Goal: Task Accomplishment & Management: Manage account settings

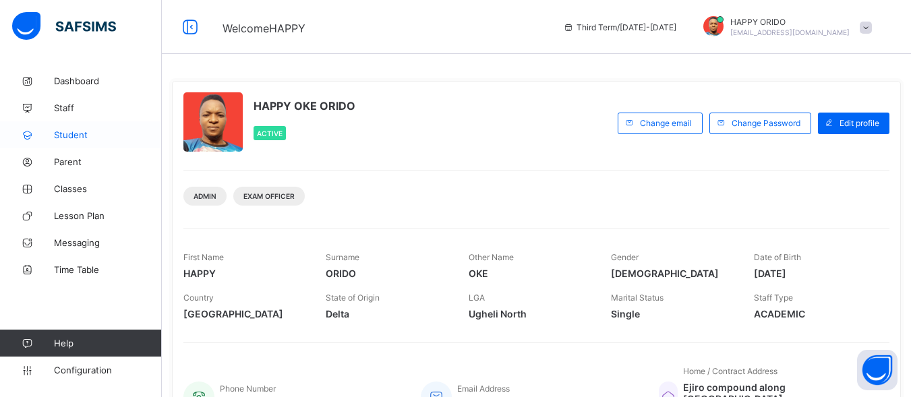
click at [88, 135] on span "Student" at bounding box center [108, 134] width 108 height 11
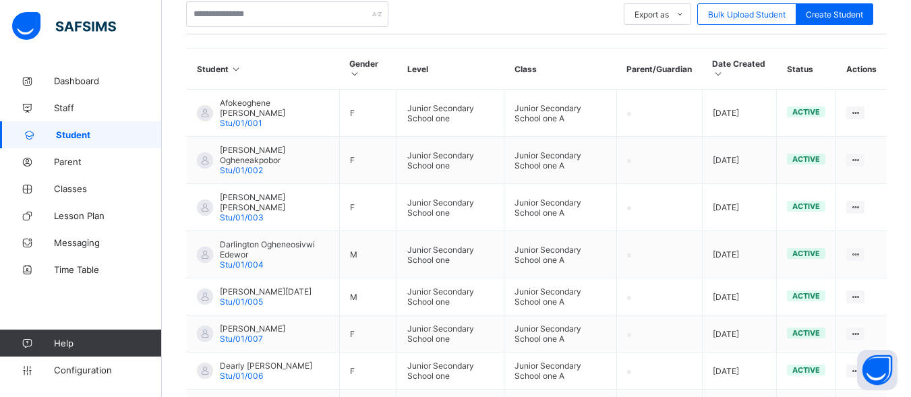
scroll to position [282, 0]
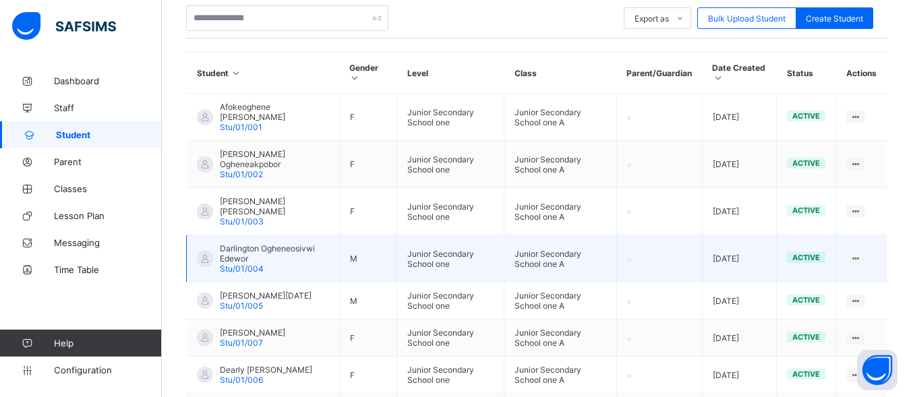
click at [658, 235] on td at bounding box center [659, 258] width 86 height 47
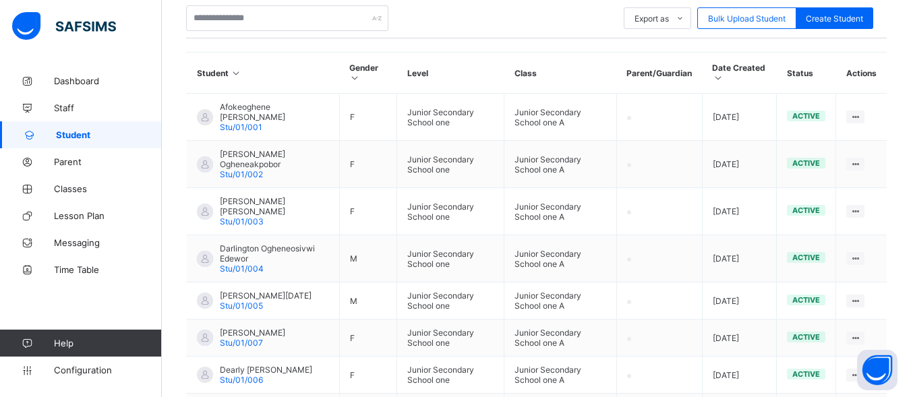
click at [68, 129] on link "Student" at bounding box center [81, 134] width 162 height 27
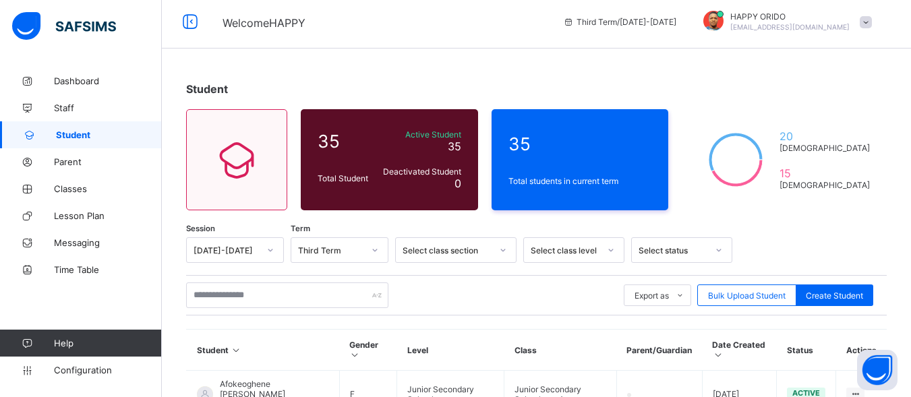
scroll to position [0, 0]
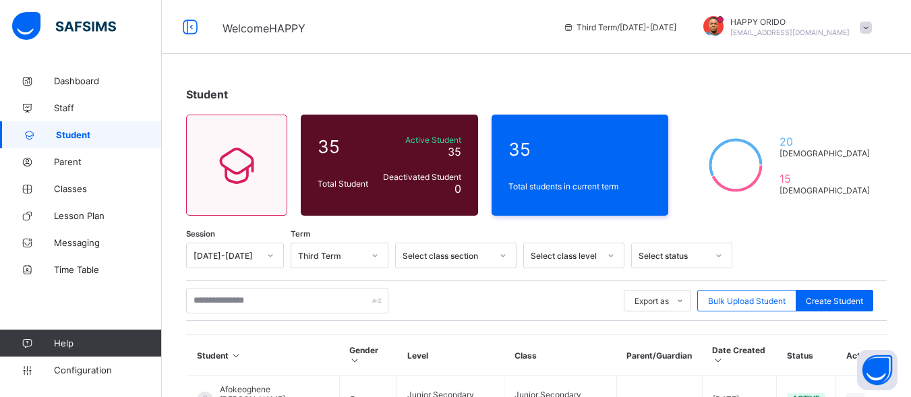
click at [870, 28] on span at bounding box center [865, 28] width 12 height 12
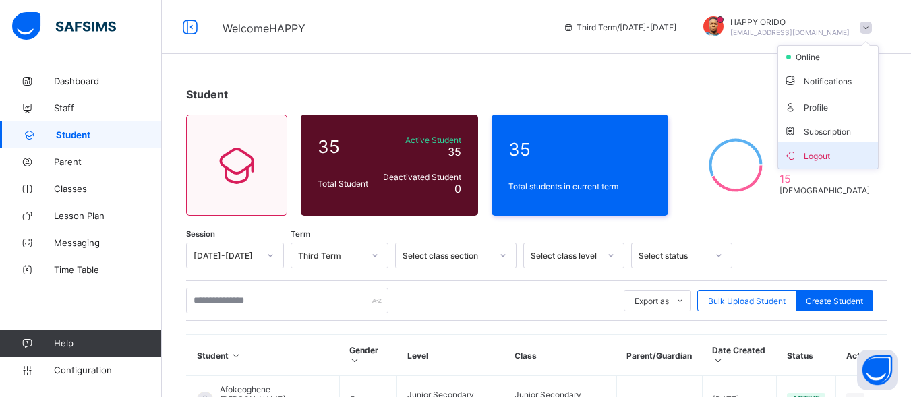
click at [820, 156] on span "Logout" at bounding box center [827, 156] width 89 height 16
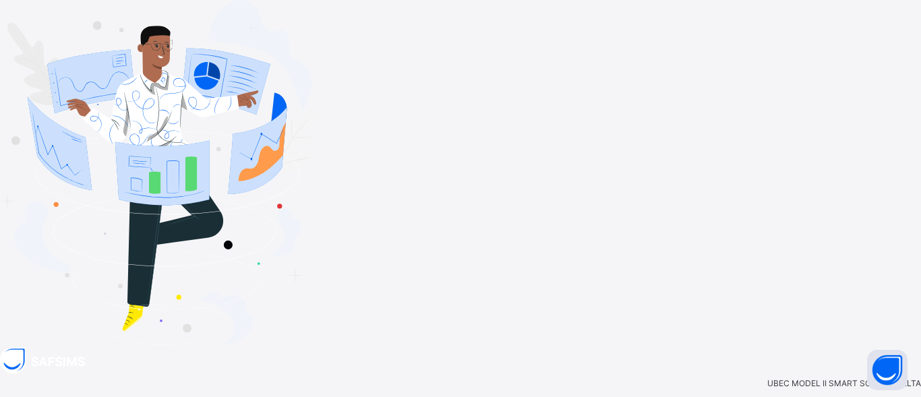
type input "**********"
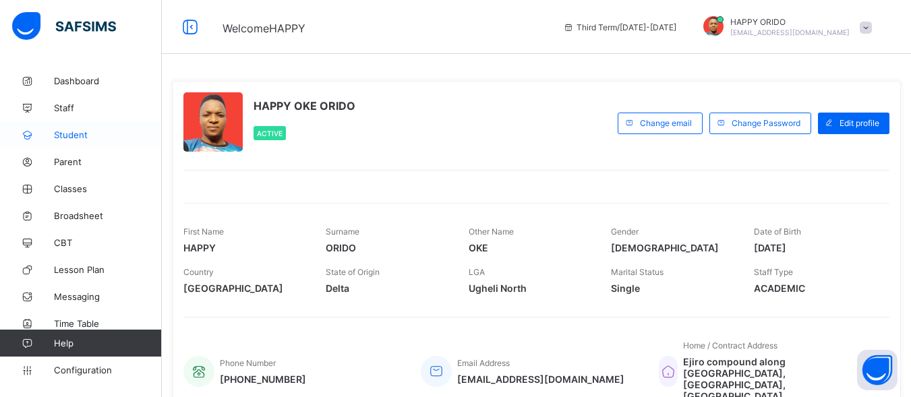
click at [78, 134] on span "Student" at bounding box center [108, 134] width 108 height 11
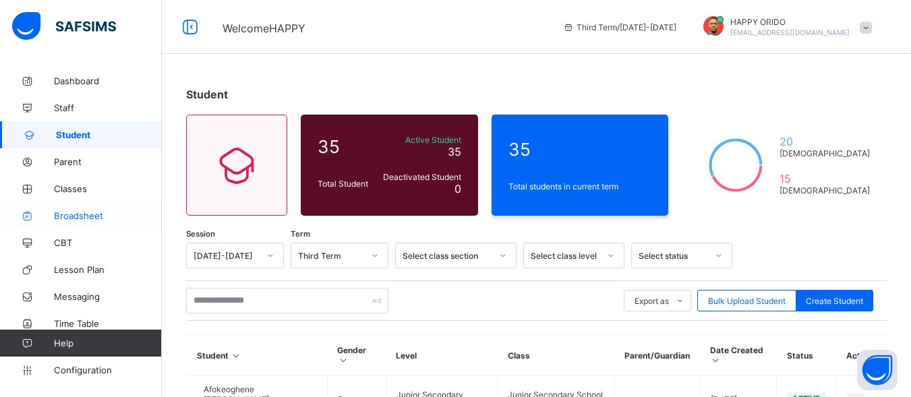
click at [80, 217] on span "Broadsheet" at bounding box center [108, 215] width 108 height 11
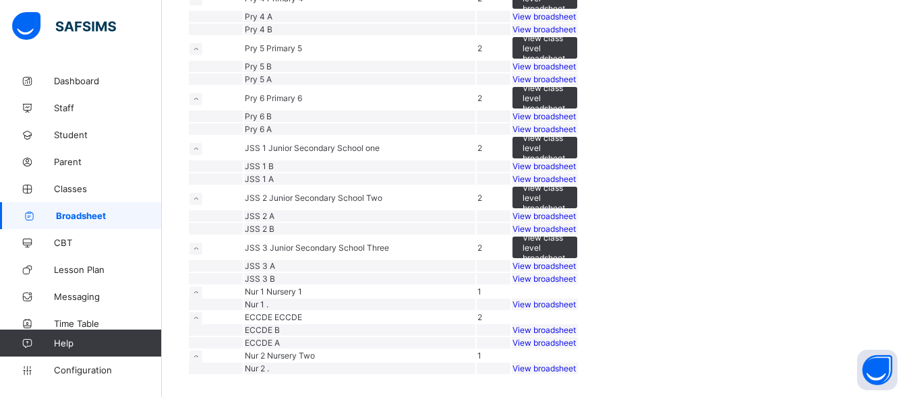
scroll to position [610, 0]
click at [475, 159] on td "JSS 1 Junior Secondary School one" at bounding box center [359, 147] width 231 height 23
click at [567, 163] on span "View class level broadsheet" at bounding box center [544, 148] width 44 height 30
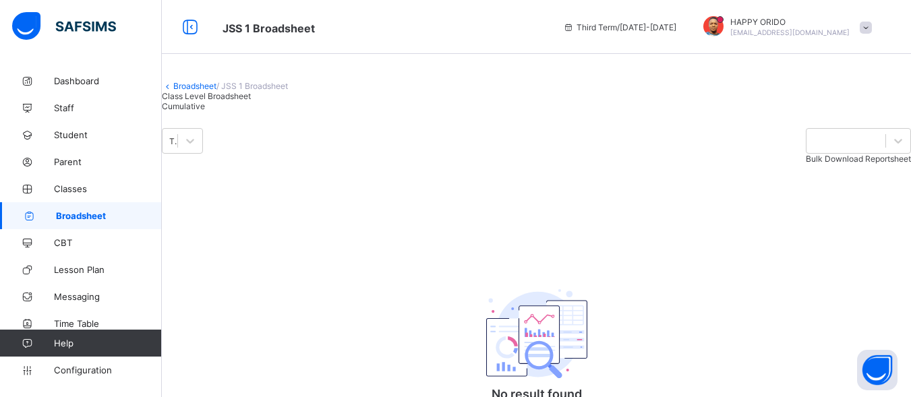
click at [815, 164] on span "Bulk Download Reportsheet" at bounding box center [857, 159] width 105 height 10
click at [881, 369] on button "Open asap" at bounding box center [877, 370] width 40 height 40
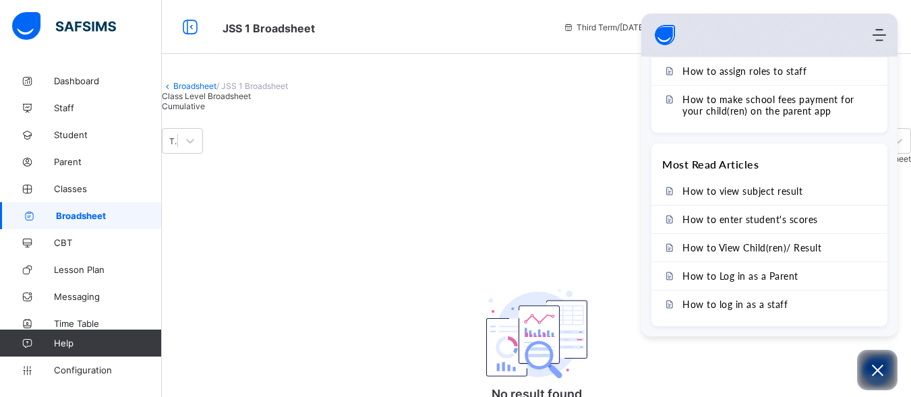
click at [890, 91] on div "Knowledge Base Browse through our collection of articles, user guides and FAQs.…" at bounding box center [769, 197] width 256 height 280
click at [898, 94] on div "Broadsheet / JSS 1 Broadsheet Class Level Broadsheet Cumulative Third Term Bulk…" at bounding box center [536, 253] width 749 height 373
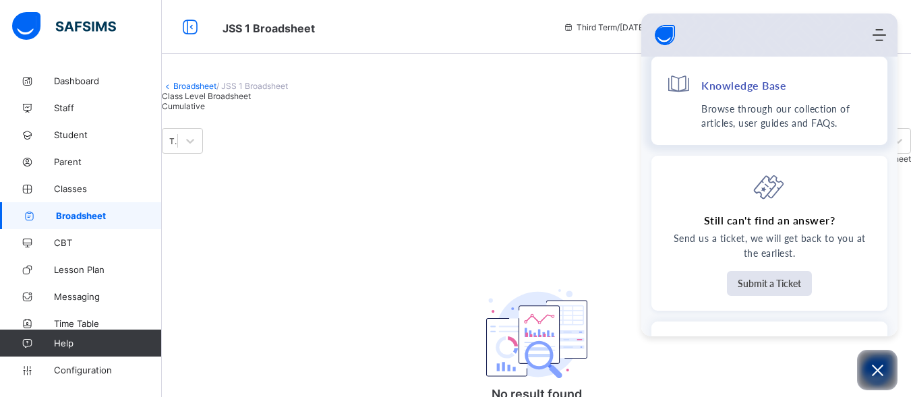
click at [735, 106] on p "Browse through our collection of articles, user guides and FAQs." at bounding box center [786, 116] width 171 height 28
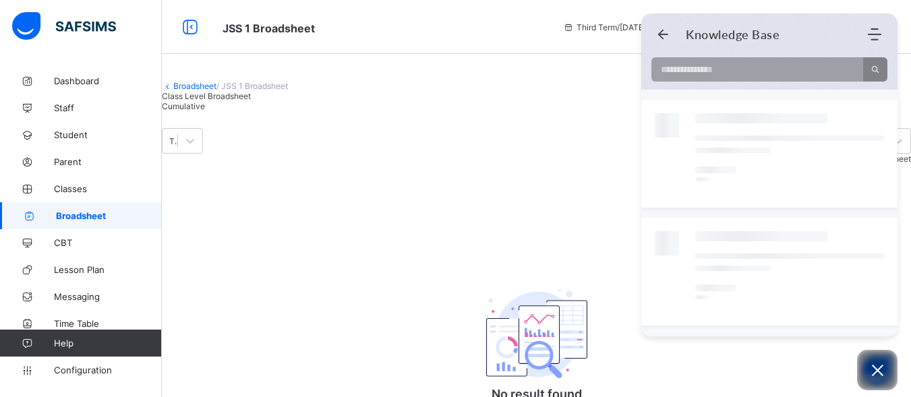
click at [741, 47] on div "No result found" at bounding box center [769, 64] width 256 height 34
click at [750, 59] on input at bounding box center [753, 69] width 204 height 24
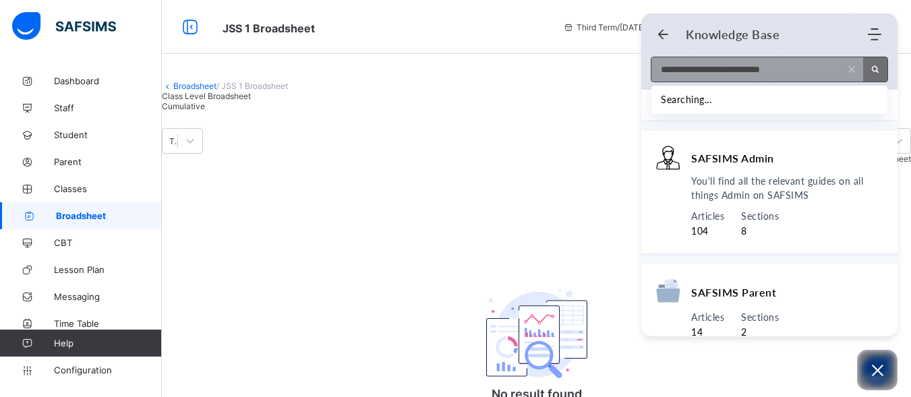
type input "**********"
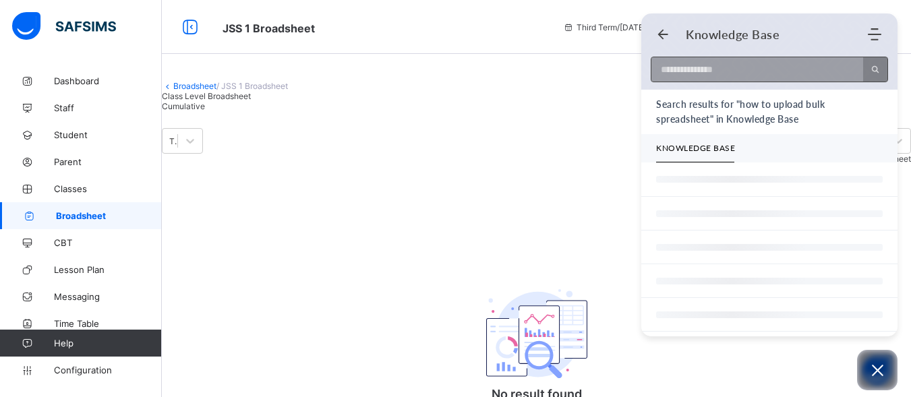
click at [845, 69] on input at bounding box center [753, 69] width 204 height 24
click at [527, 131] on div "Broadsheet / JSS 1 Broadsheet Class Level Broadsheet Cumulative Third Term Bulk…" at bounding box center [536, 253] width 749 height 373
click at [749, 76] on input at bounding box center [753, 69] width 204 height 24
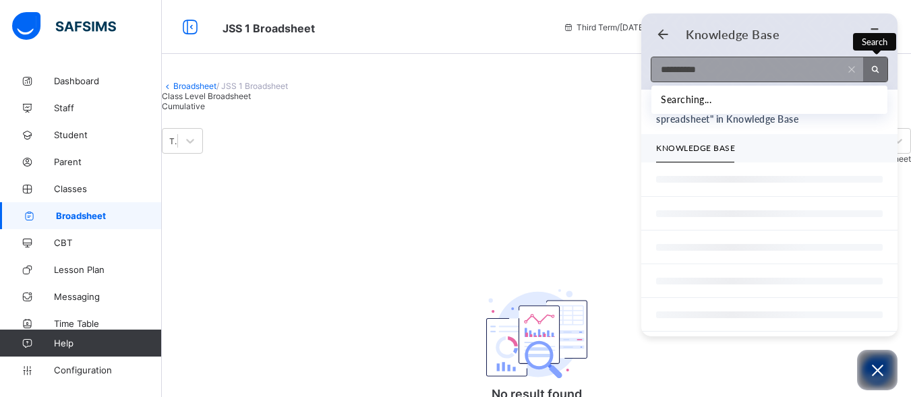
type input "**********"
click at [878, 66] on icon "Search" at bounding box center [874, 69] width 9 height 9
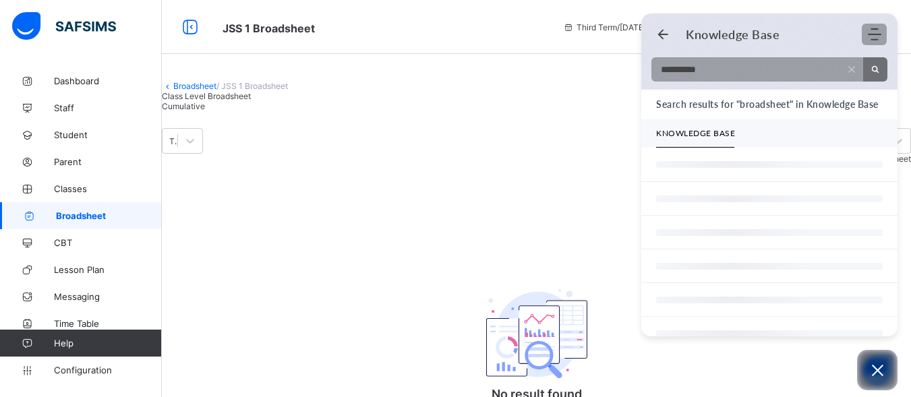
click at [877, 34] on use "Modules Menu" at bounding box center [873, 34] width 13 height 12
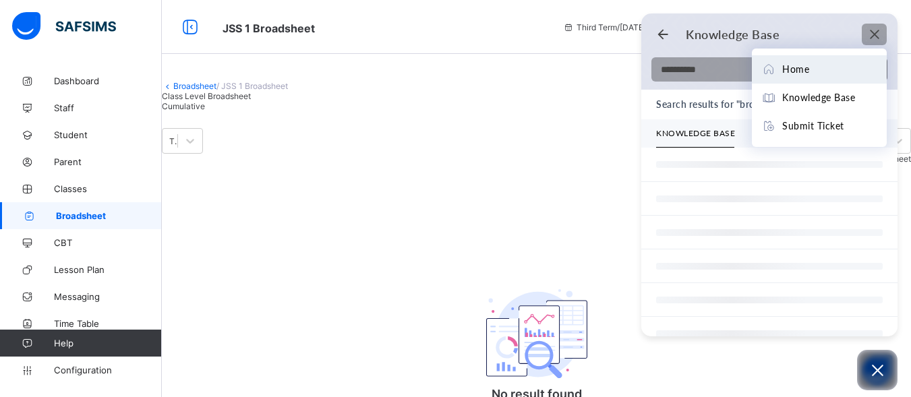
click at [789, 63] on span "Home" at bounding box center [795, 69] width 27 height 15
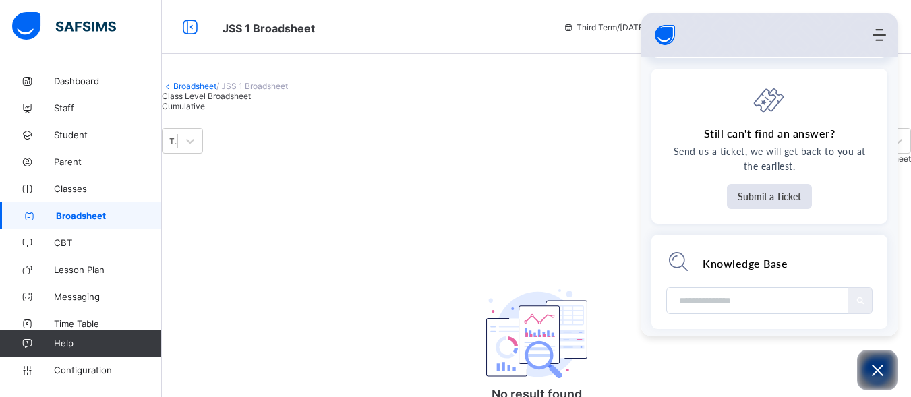
scroll to position [91, 0]
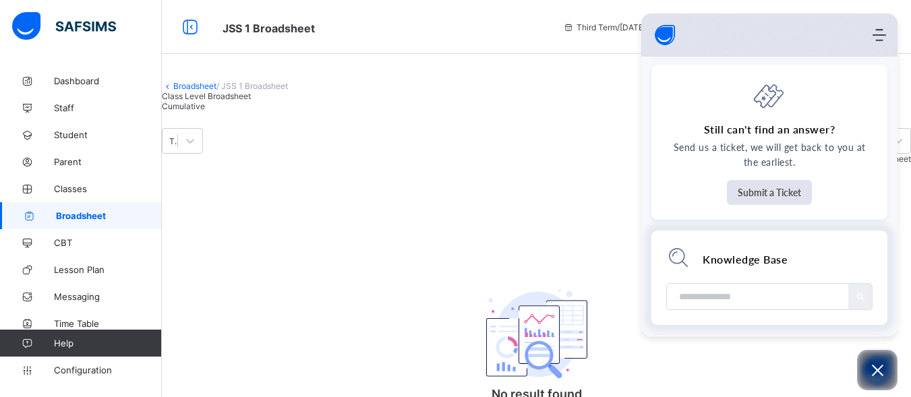
click at [752, 295] on input "Module search widget" at bounding box center [758, 297] width 162 height 26
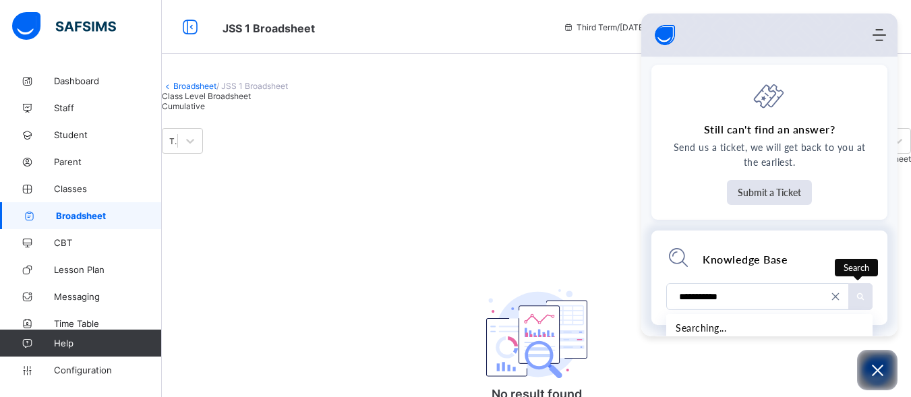
type input "**********"
click at [859, 295] on icon "Search" at bounding box center [859, 296] width 9 height 9
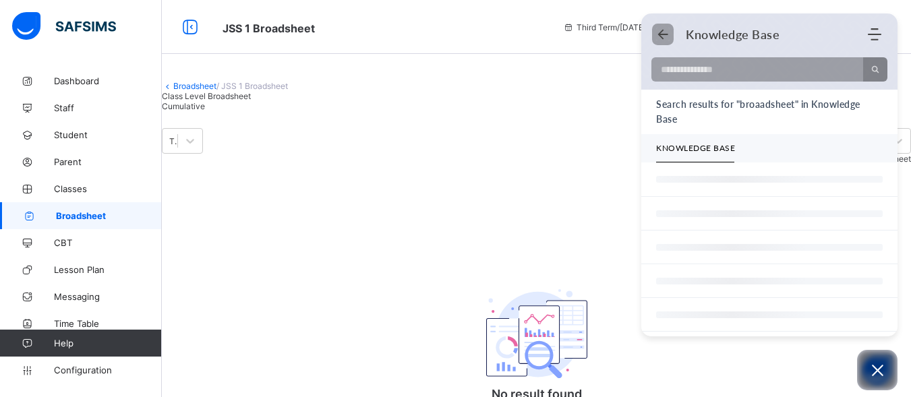
click at [657, 36] on icon "Back" at bounding box center [662, 34] width 13 height 13
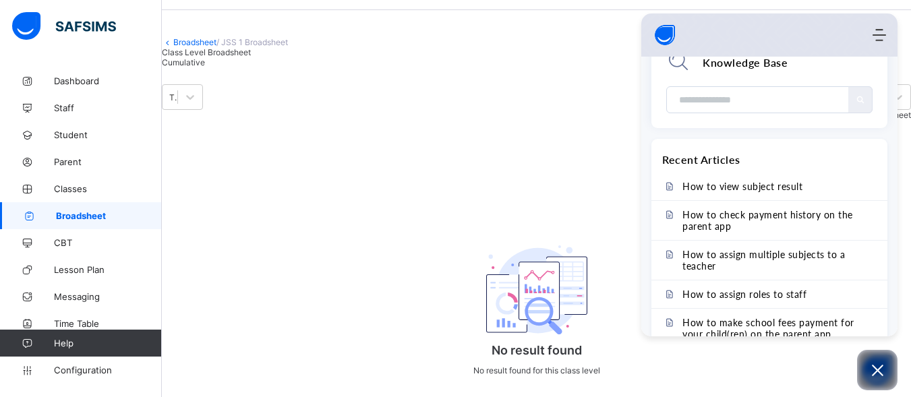
scroll to position [160, 0]
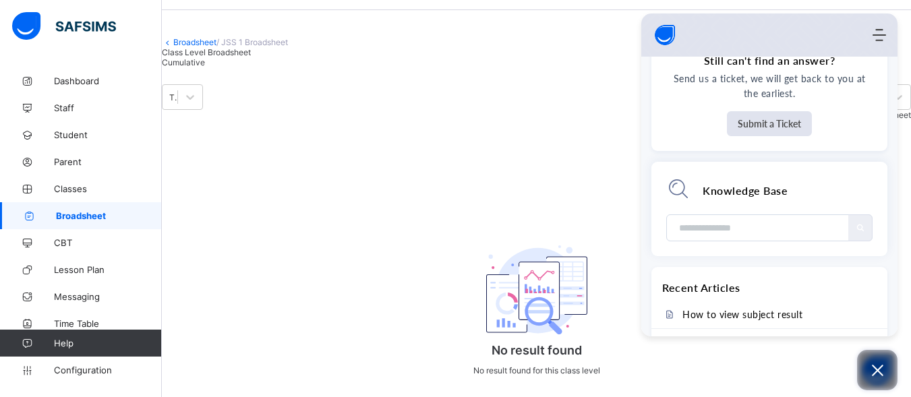
click at [875, 369] on icon "Open asap" at bounding box center [877, 370] width 11 height 11
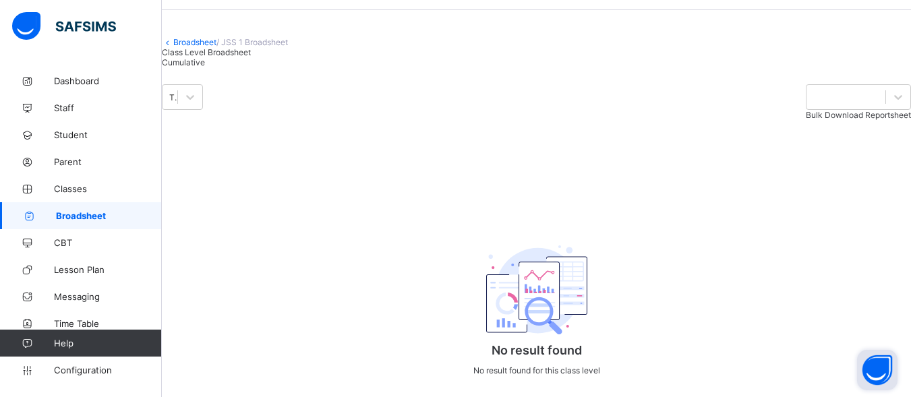
scroll to position [0, 0]
click at [875, 369] on button "Open asap" at bounding box center [877, 370] width 40 height 40
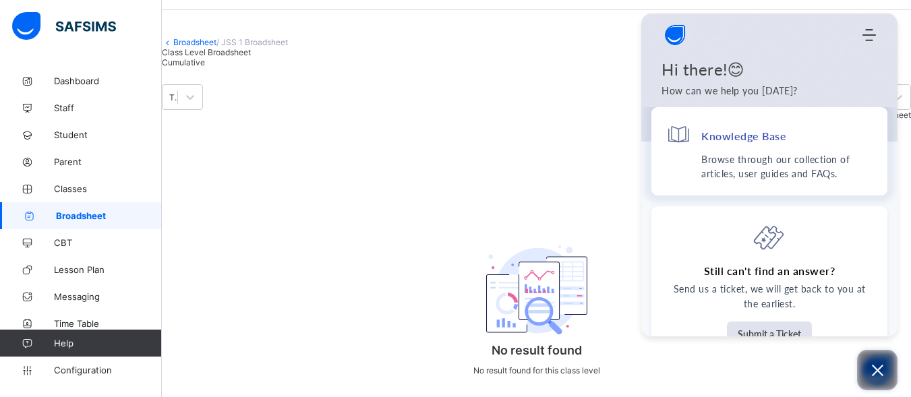
click at [713, 141] on h4 "Knowledge Base" at bounding box center [743, 136] width 85 height 14
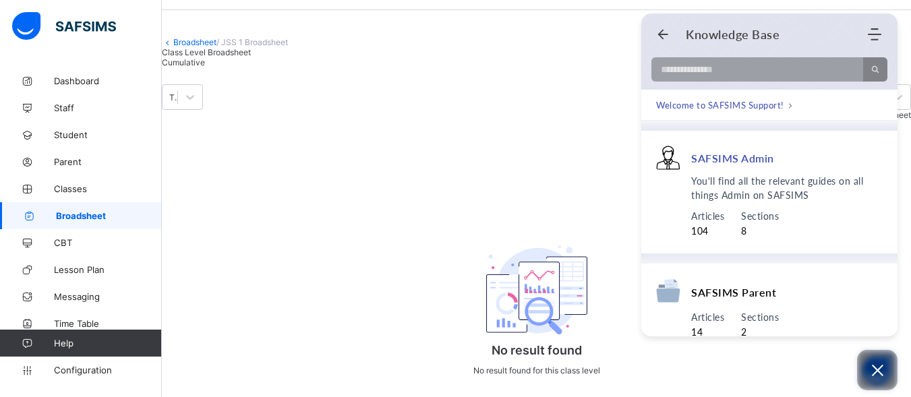
click at [734, 196] on span "You'll find all the relevant guides on all things Admin on SAFSIMS" at bounding box center [786, 188] width 191 height 28
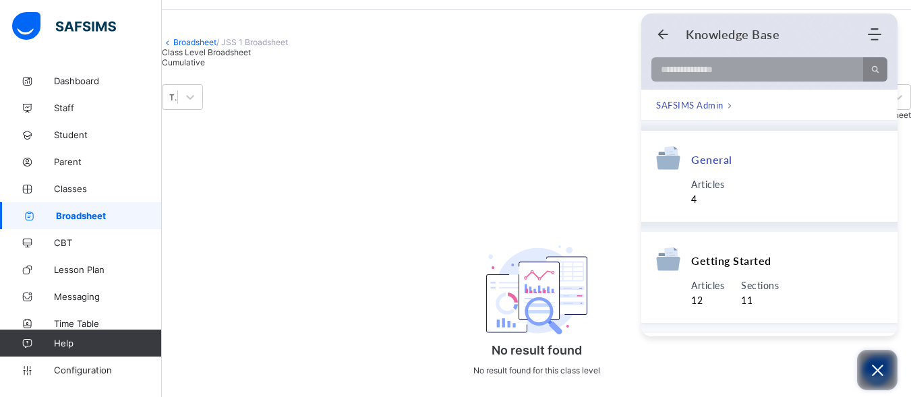
click at [749, 216] on div "General Articles 4" at bounding box center [769, 176] width 256 height 91
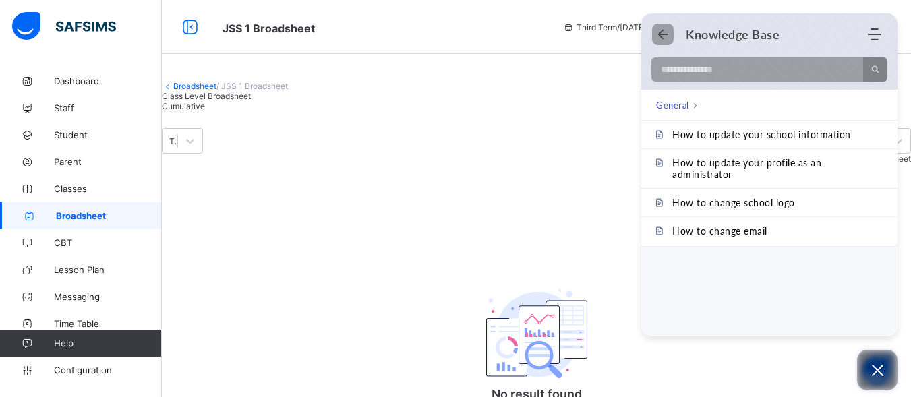
click at [669, 34] on icon "Back" at bounding box center [662, 34] width 13 height 13
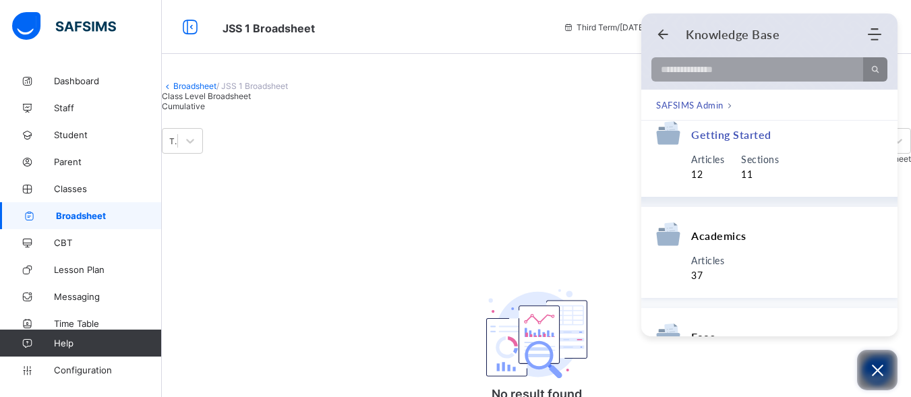
scroll to position [127, 0]
click at [712, 251] on div "Academics" at bounding box center [769, 237] width 226 height 32
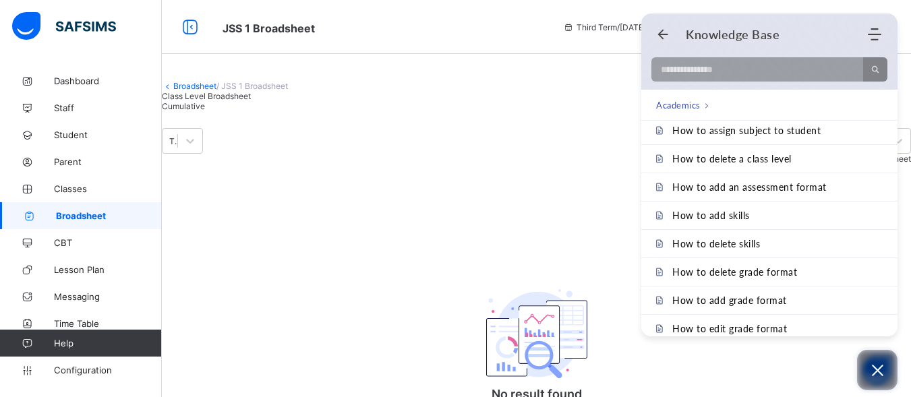
scroll to position [0, 0]
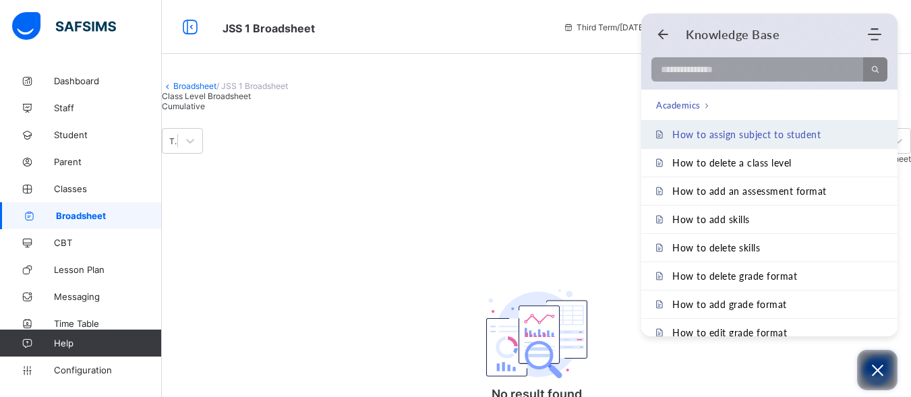
click at [765, 141] on link "How to assign subject to student" at bounding box center [769, 135] width 256 height 28
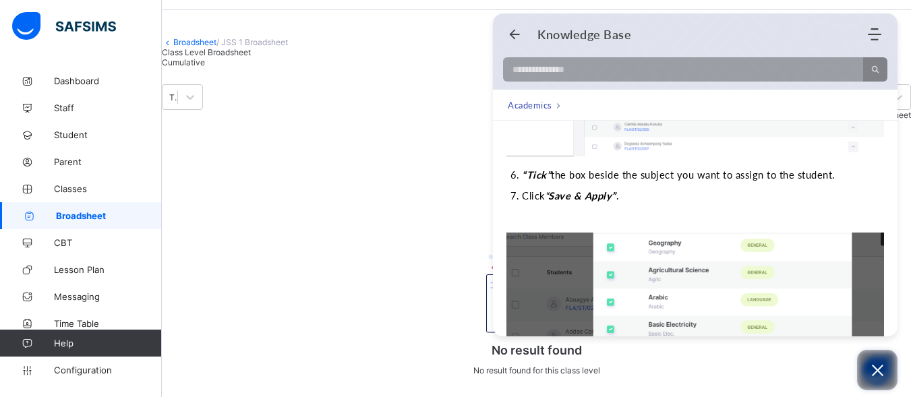
scroll to position [903, 0]
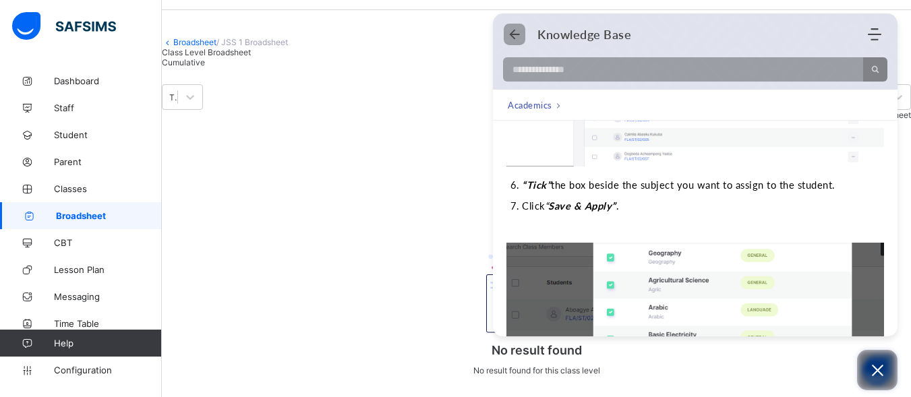
click at [516, 40] on icon "Back" at bounding box center [514, 34] width 13 height 13
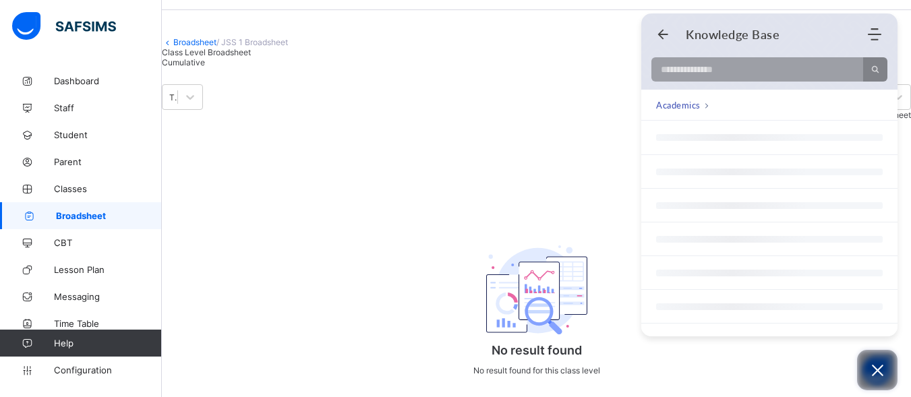
click at [651, 31] on div "Knowledge Base Home Knowledge Base Submit Ticket" at bounding box center [769, 35] width 256 height 26
click at [658, 32] on icon "Back" at bounding box center [662, 34] width 13 height 13
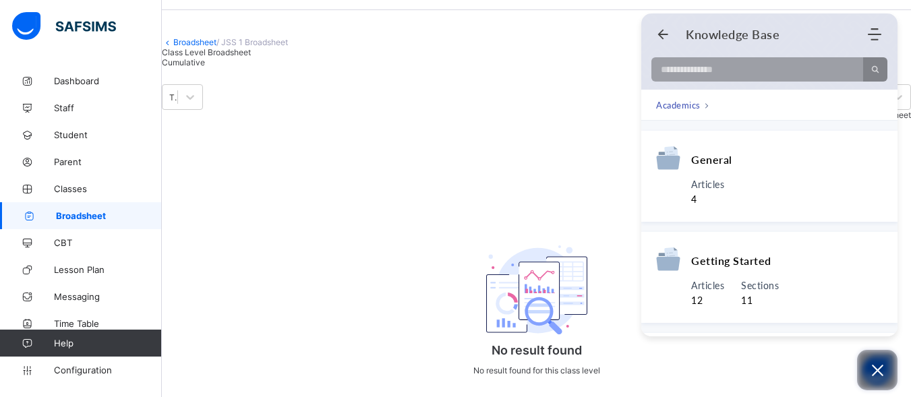
click at [662, 41] on div "Knowledge Base" at bounding box center [761, 34] width 210 height 15
click at [886, 371] on button "Open asap" at bounding box center [877, 370] width 40 height 40
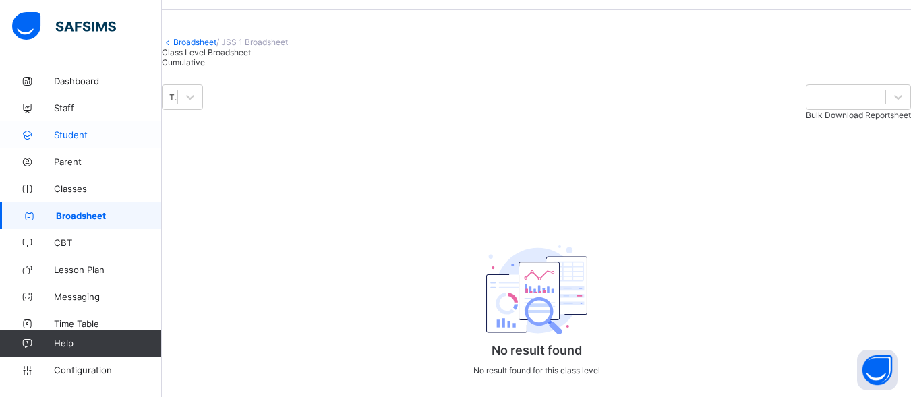
click at [82, 137] on span "Student" at bounding box center [108, 134] width 108 height 11
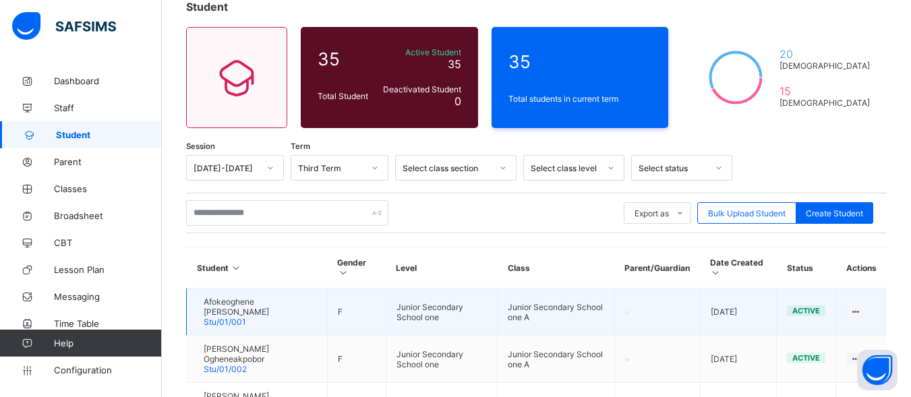
click at [252, 299] on span "Afokeoghene [PERSON_NAME]" at bounding box center [260, 307] width 113 height 20
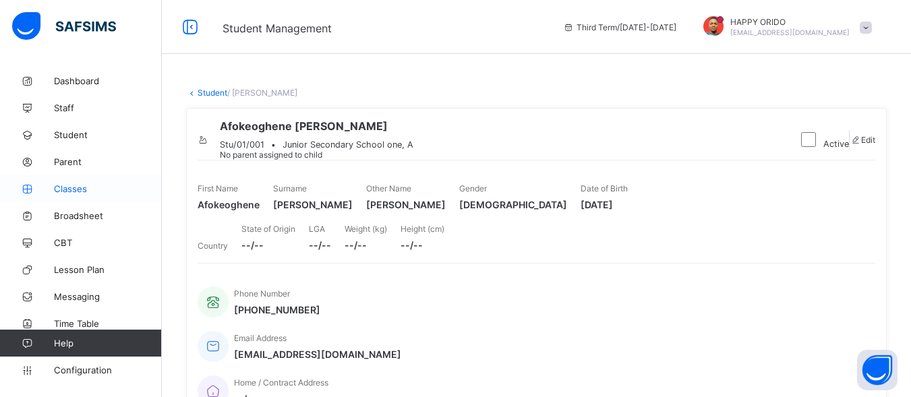
click at [69, 187] on span "Classes" at bounding box center [108, 188] width 108 height 11
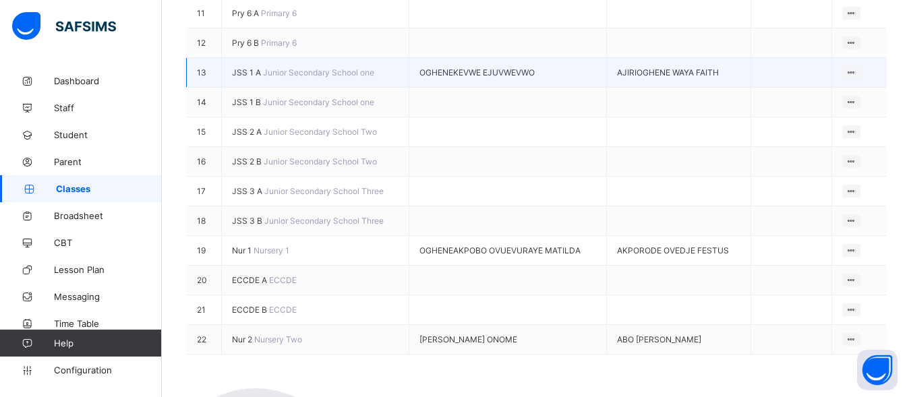
scroll to position [528, 0]
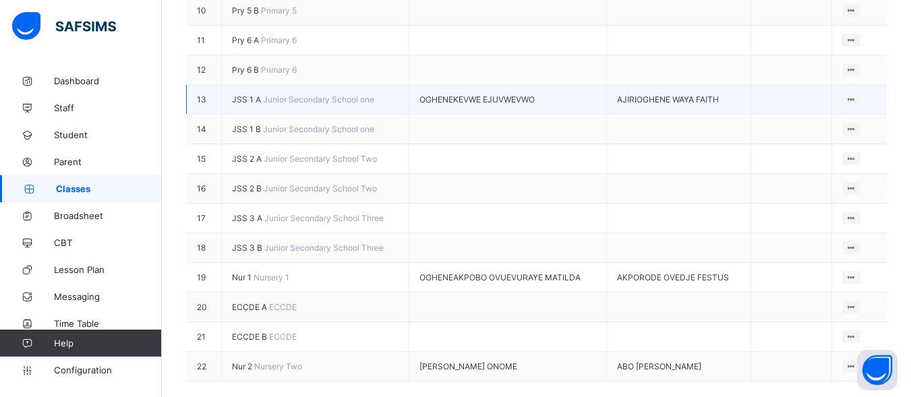
click at [466, 94] on div "OGHENEKEVWE EJUVWEVWO" at bounding box center [507, 99] width 177 height 10
drag, startPoint x: 642, startPoint y: 71, endPoint x: 582, endPoint y: 90, distance: 62.0
click at [582, 90] on tbody "1 Pry 1 A Primary 1 [PERSON_NAME] OFRAGENE View Class Assign form Teacher 2 Pry…" at bounding box center [537, 55] width 700 height 652
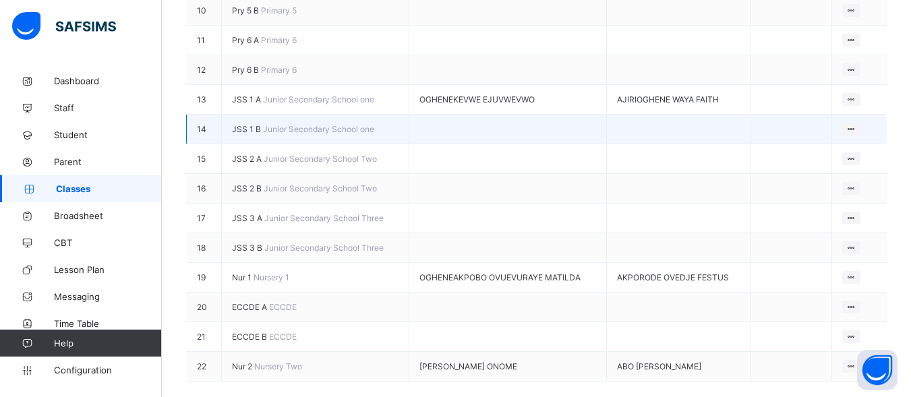
click at [420, 129] on td at bounding box center [507, 130] width 197 height 30
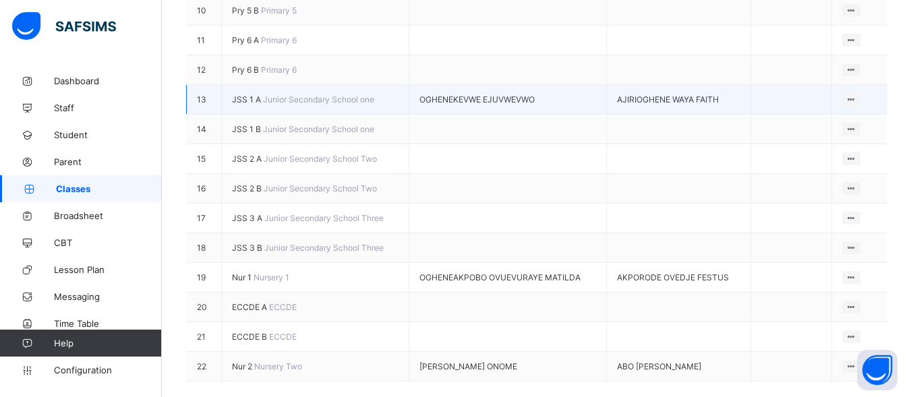
click at [286, 85] on td "JSS 1 A Junior Secondary School one" at bounding box center [315, 100] width 187 height 30
click at [857, 94] on icon at bounding box center [850, 99] width 11 height 10
click at [860, 113] on ul "View Class Assign form Teacher" at bounding box center [805, 138] width 109 height 50
click at [803, 122] on div "View Class" at bounding box center [815, 125] width 77 height 13
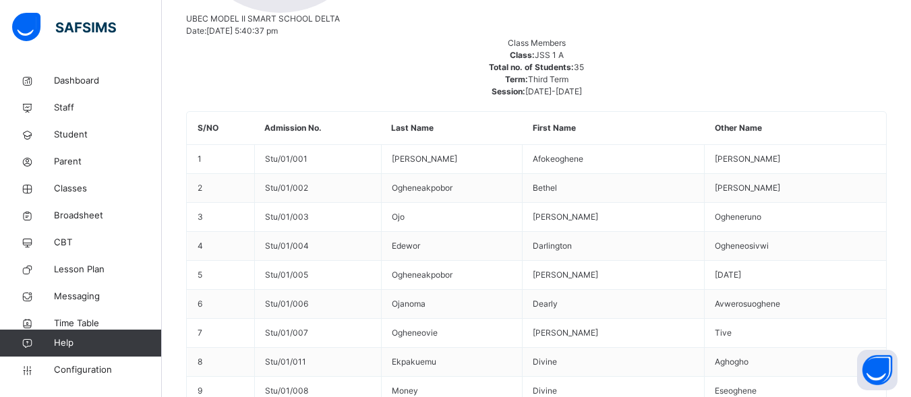
scroll to position [559, 0]
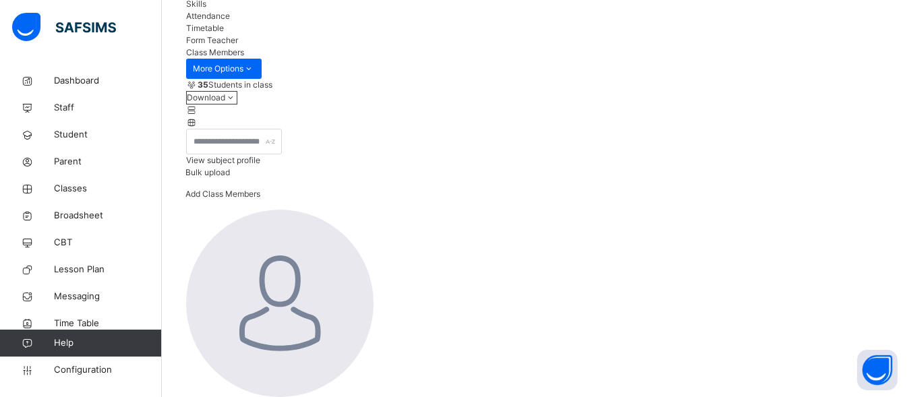
scroll to position [162, 0]
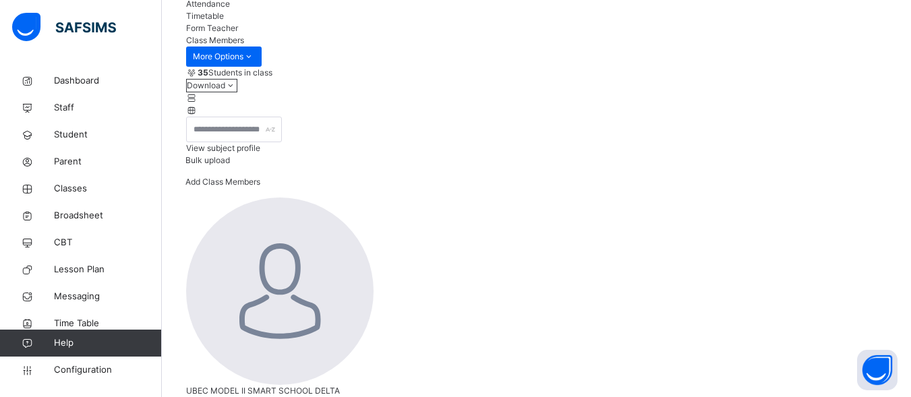
click at [671, 154] on div "View subject profile" at bounding box center [536, 148] width 700 height 12
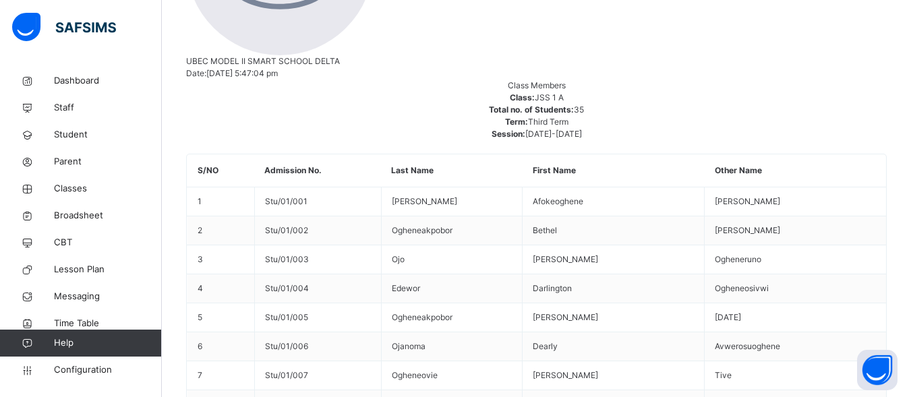
scroll to position [1221, 0]
click at [73, 216] on span "Broadsheet" at bounding box center [108, 215] width 108 height 13
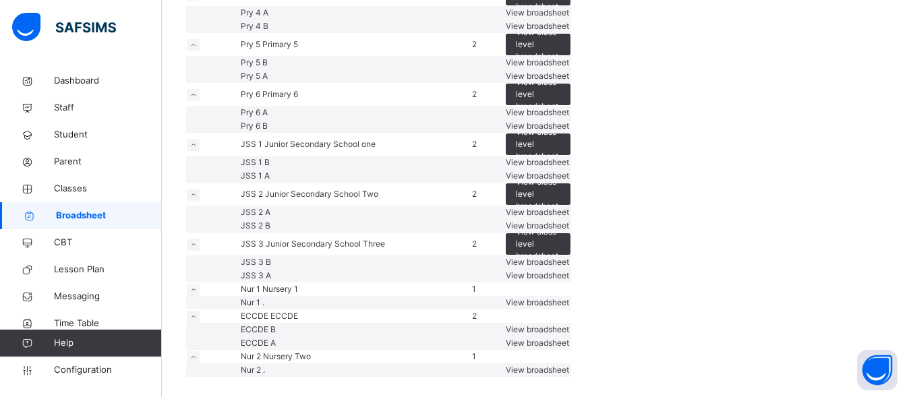
scroll to position [859, 0]
click at [570, 170] on div "View broadsheet" at bounding box center [538, 176] width 65 height 12
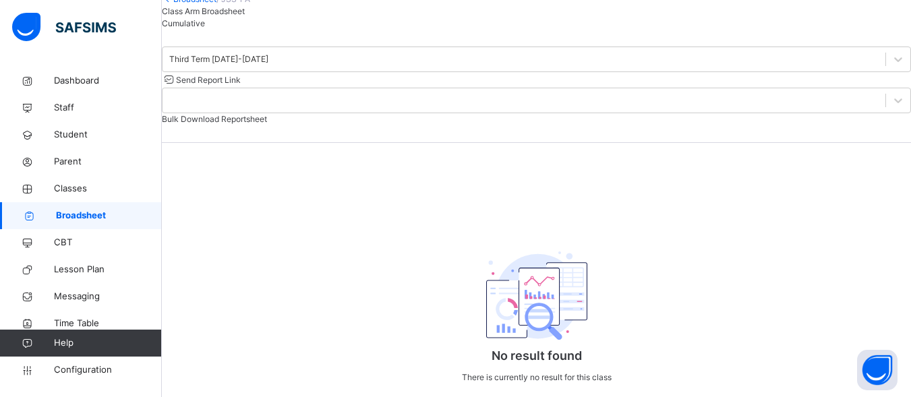
scroll to position [121, 0]
click at [218, 16] on span "Class Arm Broadsheet" at bounding box center [203, 11] width 83 height 10
click at [878, 388] on button "Open asap" at bounding box center [877, 370] width 40 height 40
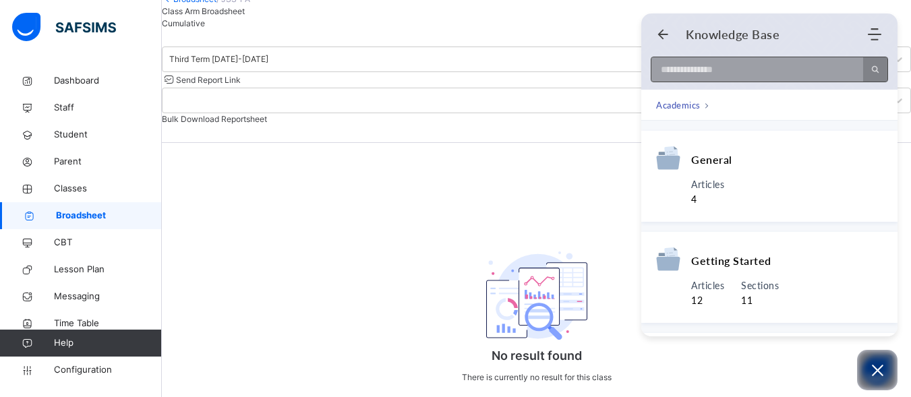
click at [707, 73] on input at bounding box center [753, 69] width 204 height 24
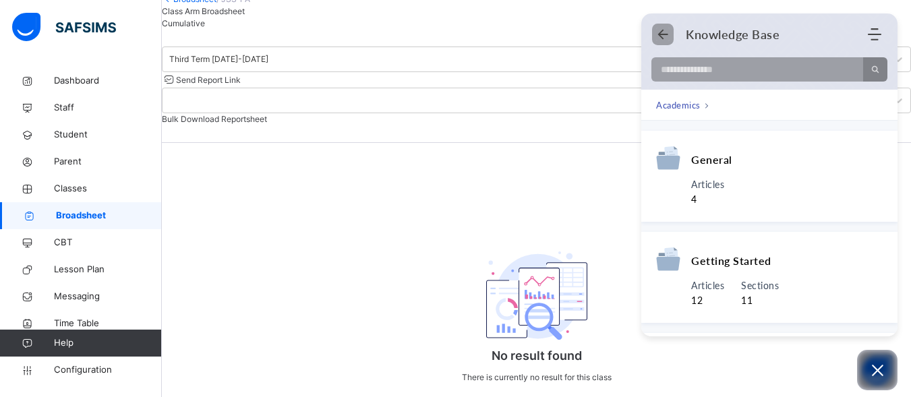
click at [657, 37] on icon "Back" at bounding box center [662, 34] width 13 height 13
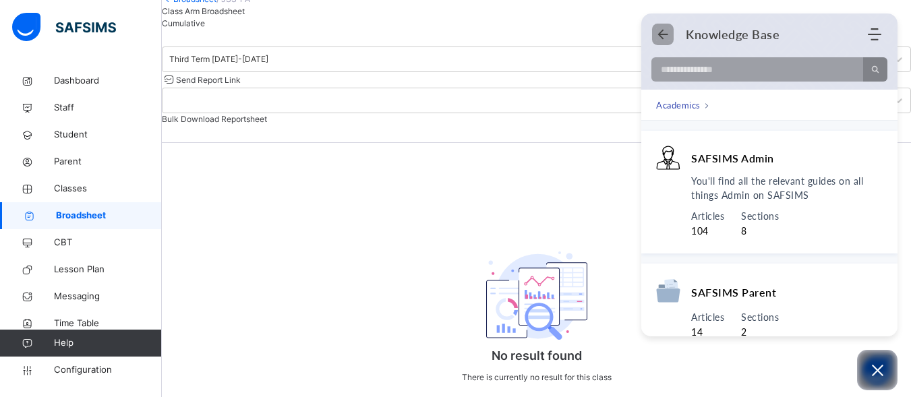
click at [657, 37] on icon "Back" at bounding box center [662, 34] width 13 height 13
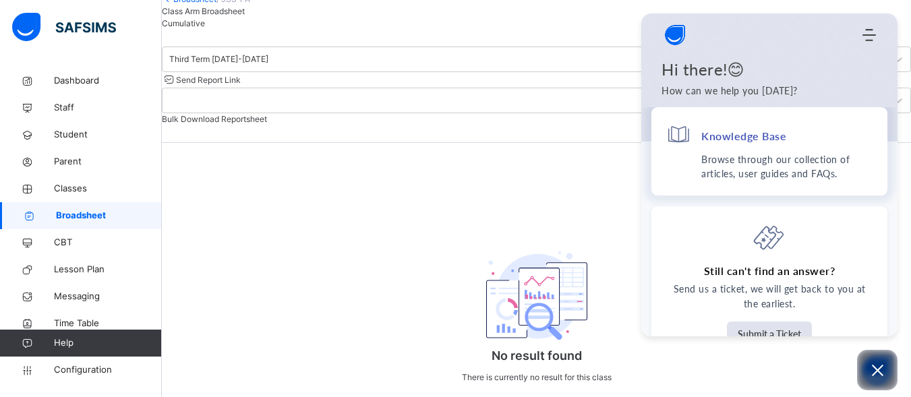
click at [727, 138] on h4 "Knowledge Base" at bounding box center [743, 136] width 85 height 14
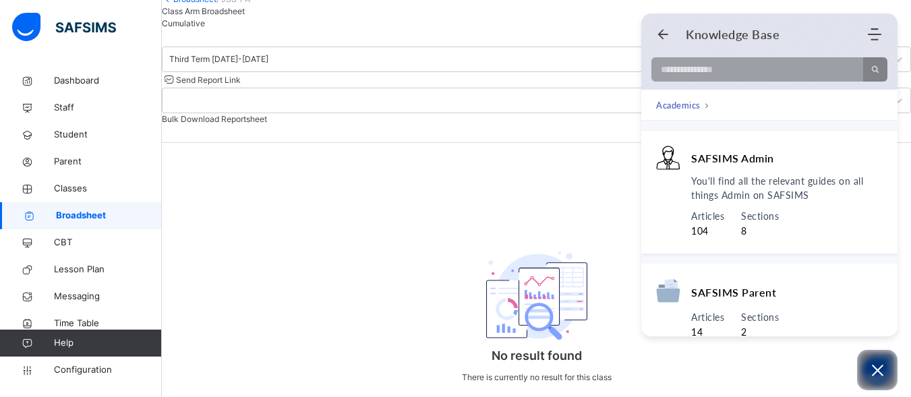
click at [737, 82] on div at bounding box center [769, 51] width 256 height 76
click at [867, 40] on icon "Modules Menu" at bounding box center [873, 34] width 13 height 13
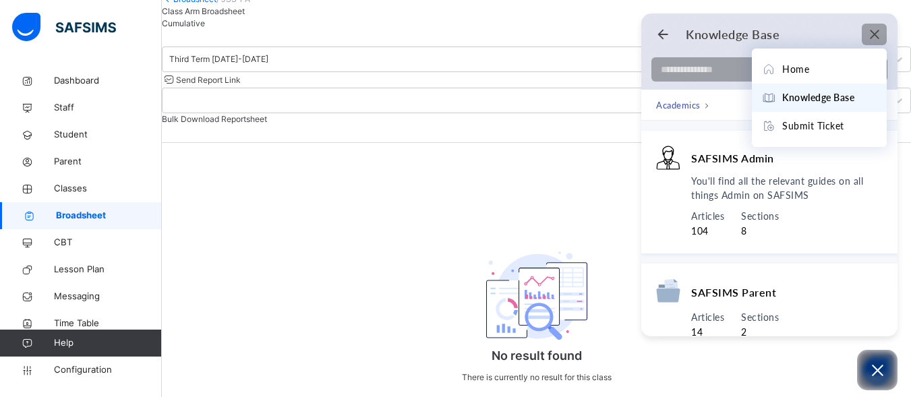
click at [867, 40] on icon "Modules Menu" at bounding box center [873, 34] width 13 height 13
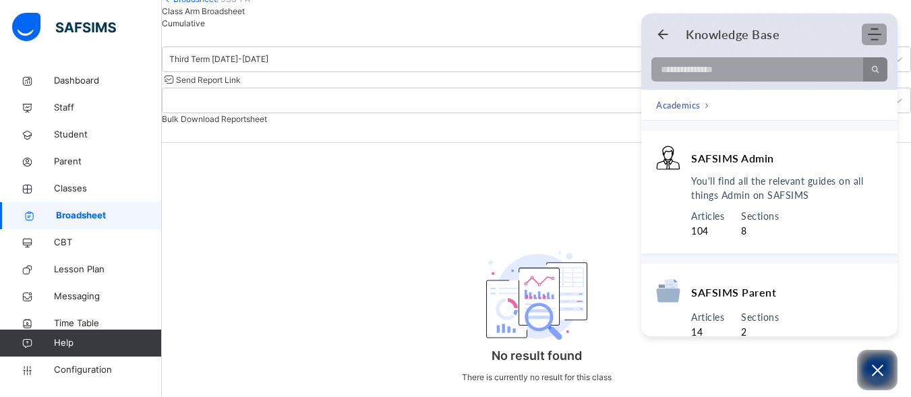
click at [867, 40] on icon "Modules Menu" at bounding box center [873, 34] width 13 height 13
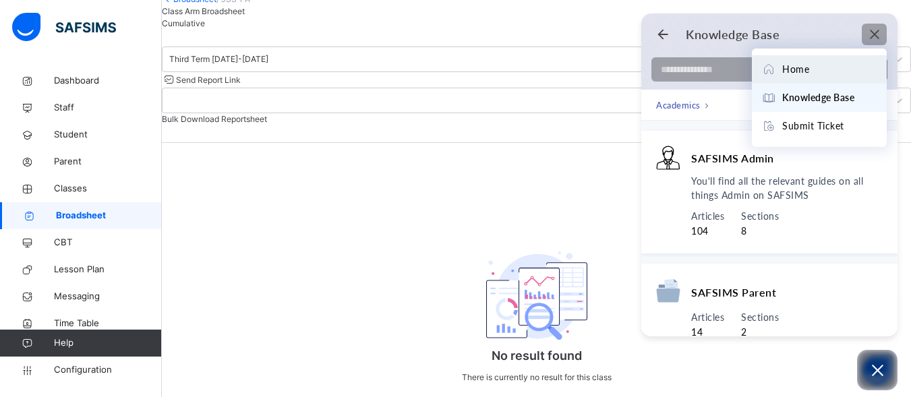
click at [839, 62] on div "Home" at bounding box center [819, 69] width 115 height 15
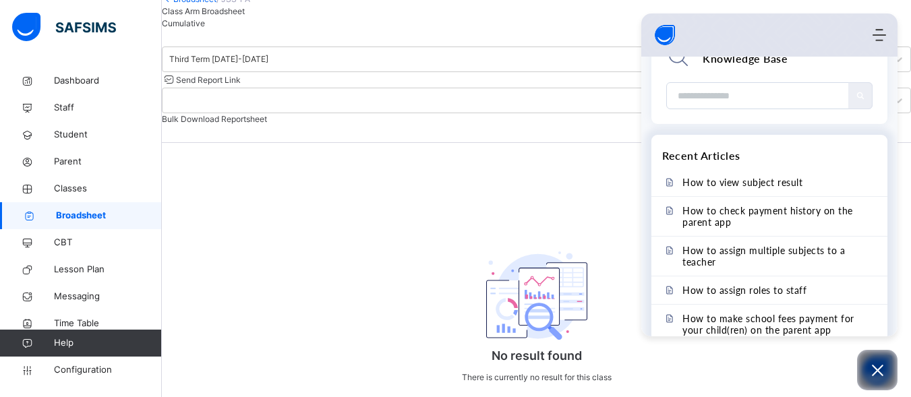
scroll to position [314, 0]
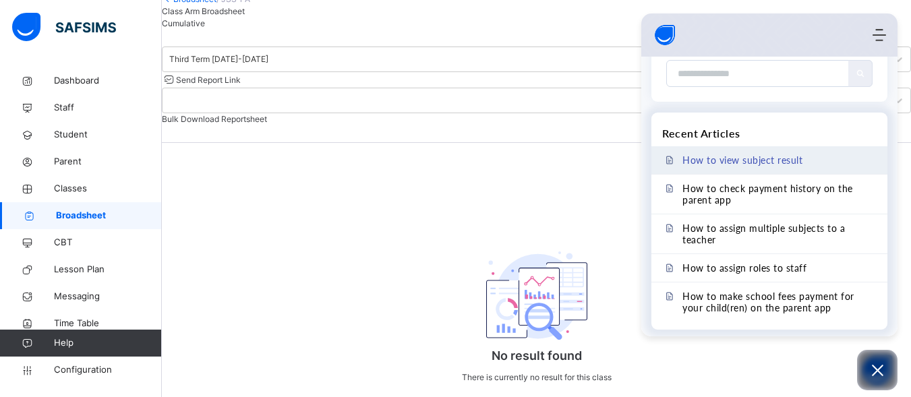
click at [760, 160] on span "How to view subject result" at bounding box center [742, 159] width 120 height 11
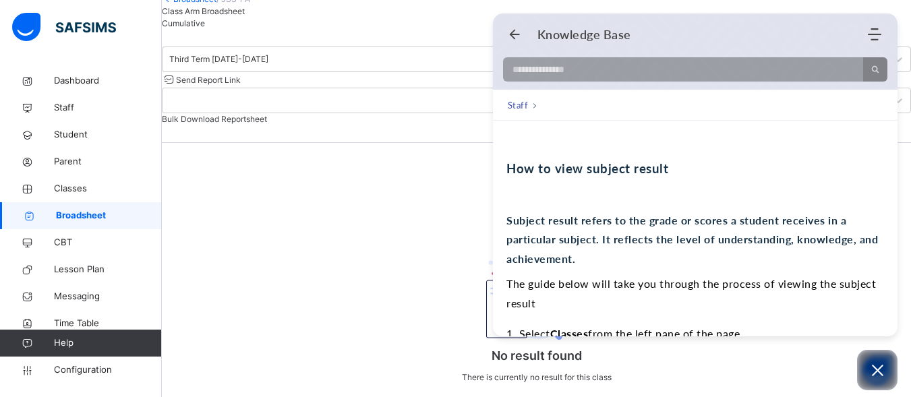
scroll to position [121, 0]
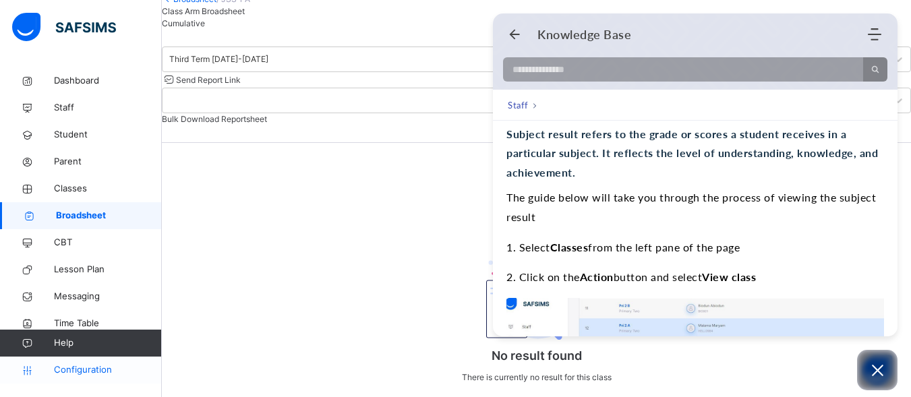
click at [69, 369] on span "Configuration" at bounding box center [107, 369] width 107 height 13
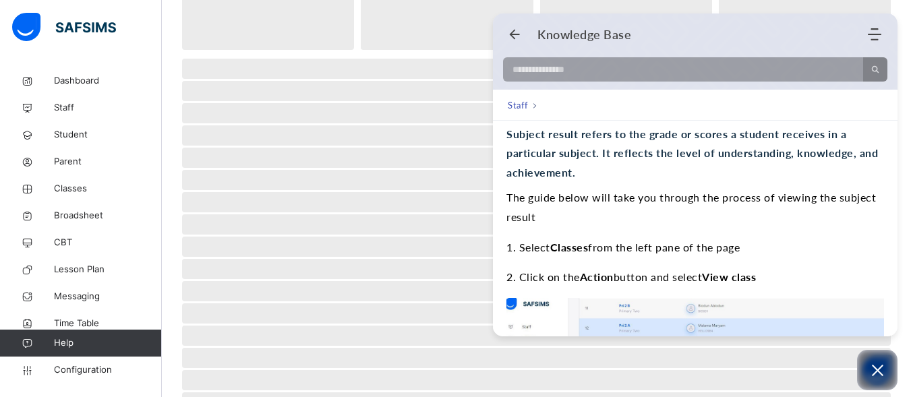
click at [514, 25] on div "Knowledge Base Home Knowledge Base Submit Ticket" at bounding box center [695, 35] width 404 height 26
click at [513, 35] on icon "Back" at bounding box center [514, 34] width 13 height 13
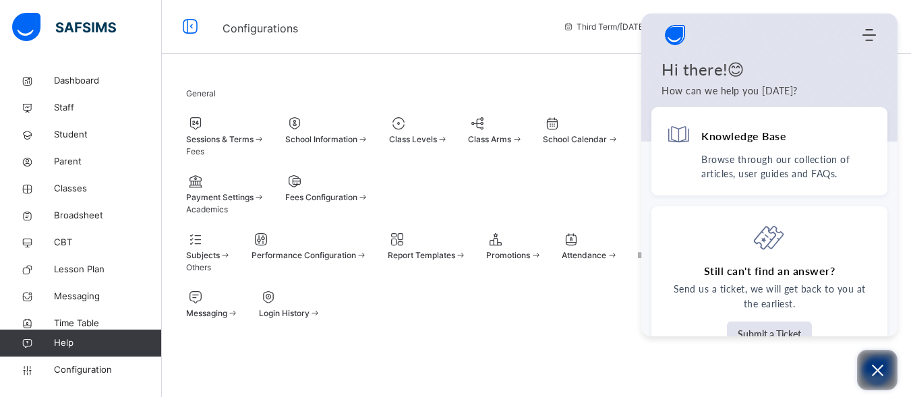
click at [867, 372] on button "Open asap" at bounding box center [877, 370] width 40 height 40
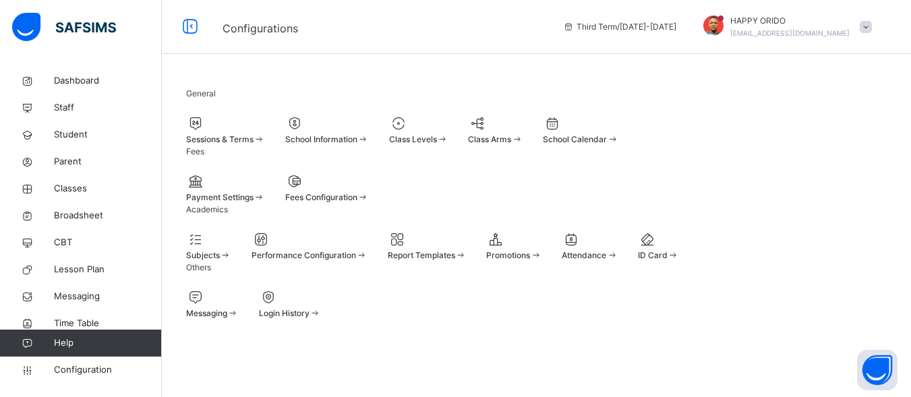
scroll to position [54, 0]
click at [606, 260] on span "Attendance" at bounding box center [583, 255] width 44 height 10
click at [234, 134] on span "Sessions & Terms" at bounding box center [219, 139] width 67 height 10
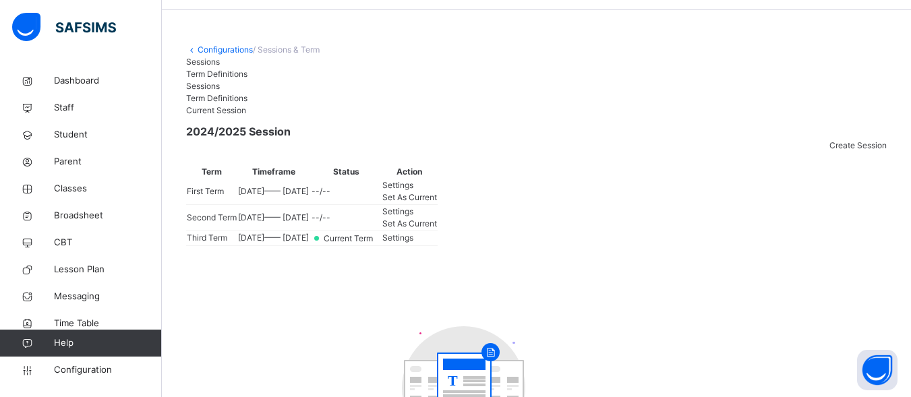
scroll to position [54, 0]
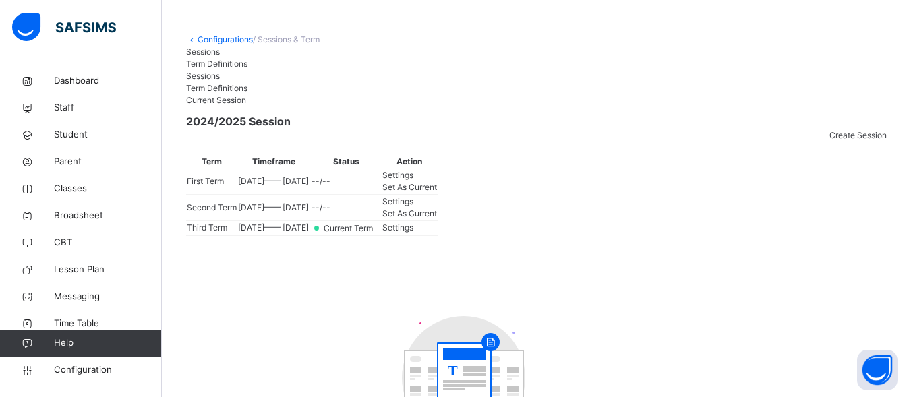
click at [413, 180] on span "Settings" at bounding box center [397, 175] width 31 height 10
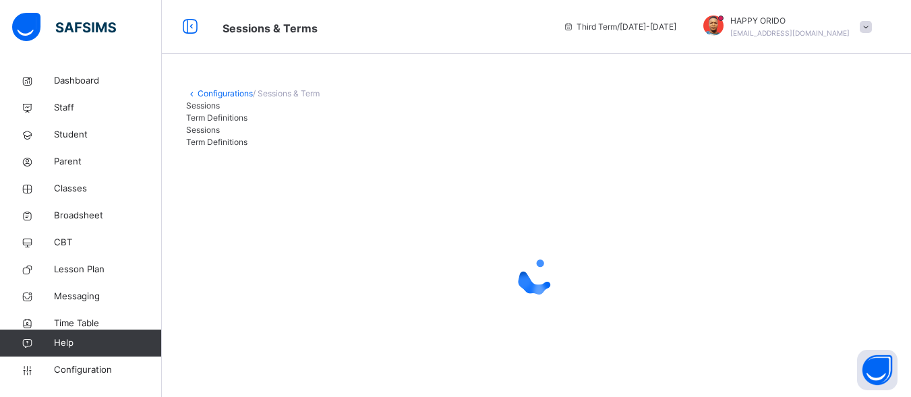
scroll to position [44, 0]
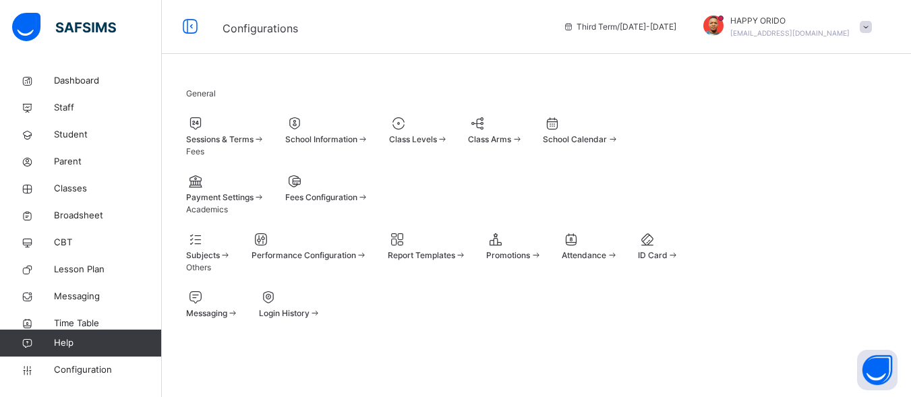
scroll to position [54, 0]
click at [231, 262] on div "Subjects" at bounding box center [208, 245] width 45 height 32
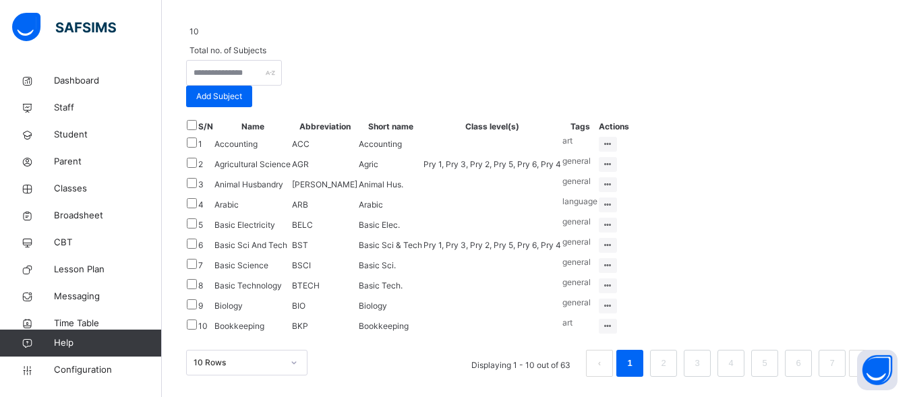
scroll to position [457, 0]
click at [197, 239] on div at bounding box center [192, 245] width 10 height 13
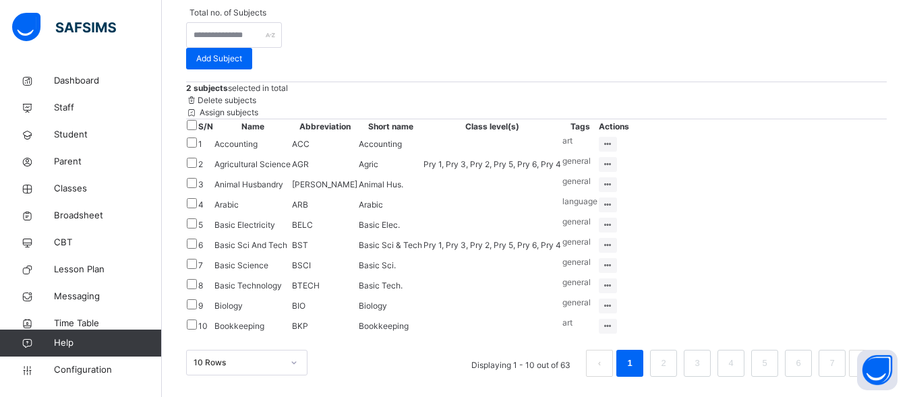
scroll to position [599, 0]
click at [669, 368] on link "2" at bounding box center [662, 364] width 13 height 18
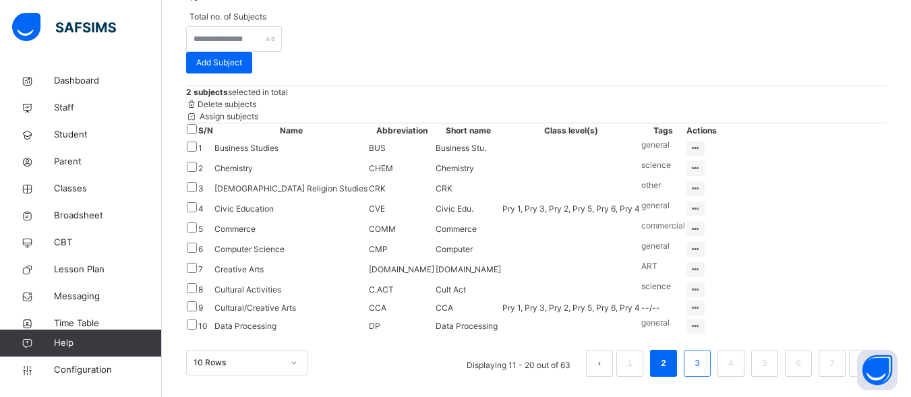
click at [703, 364] on link "3" at bounding box center [696, 364] width 13 height 18
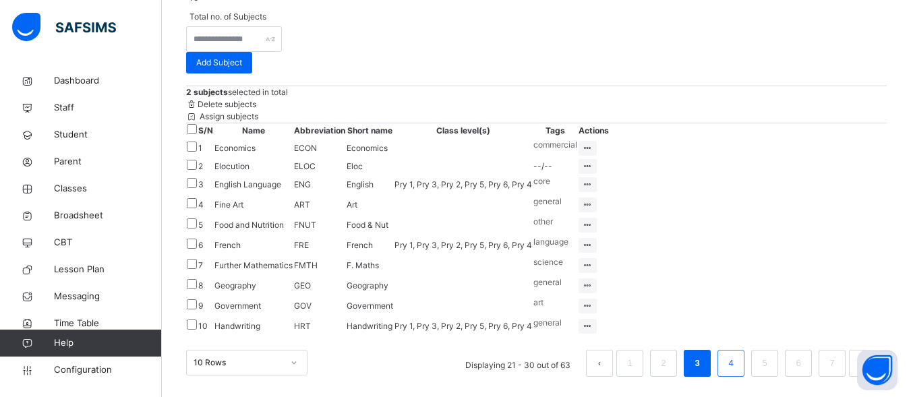
click at [737, 367] on link "4" at bounding box center [730, 364] width 13 height 18
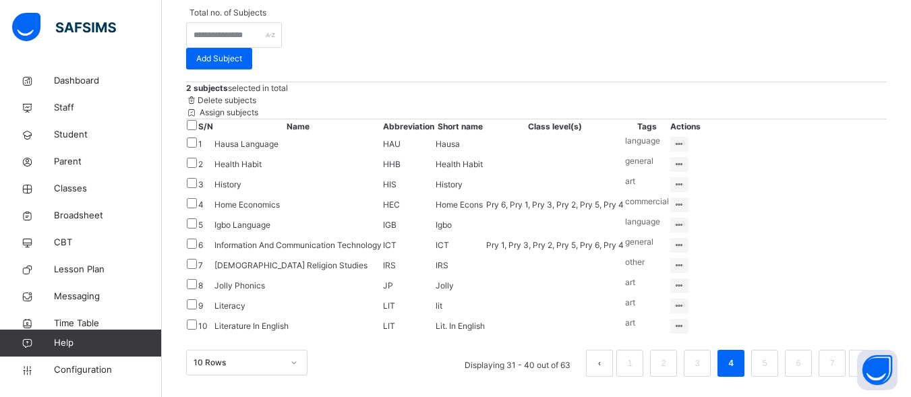
scroll to position [299, 0]
click at [242, 57] on span "Add Subject" at bounding box center [219, 59] width 46 height 12
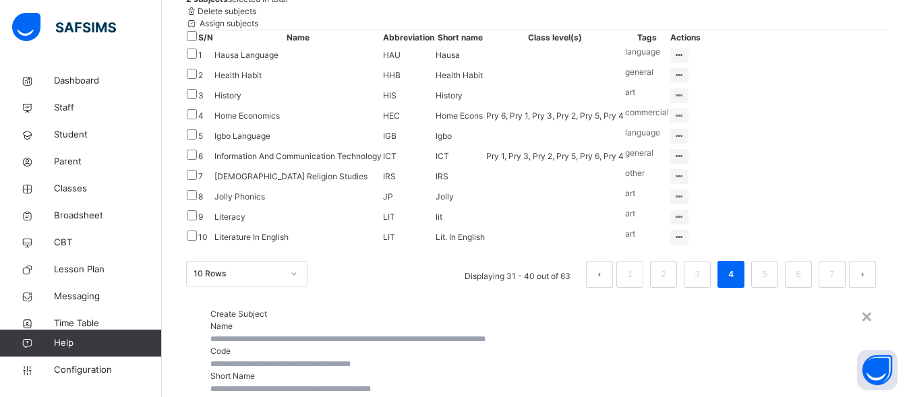
scroll to position [247, 0]
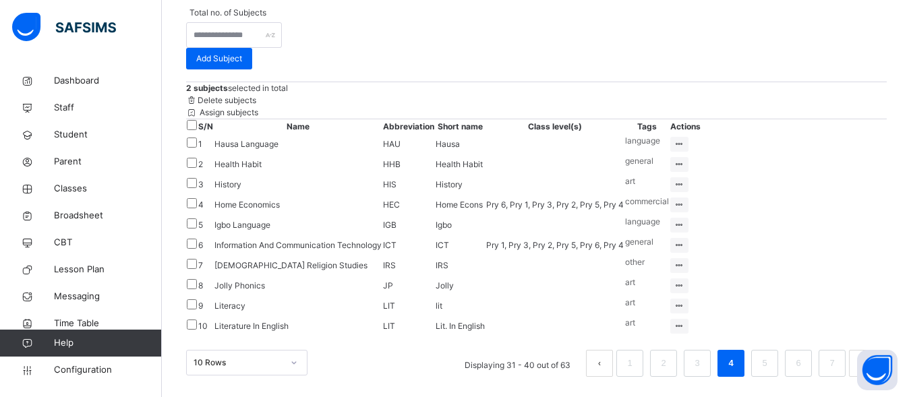
click at [258, 107] on span "Assign subjects" at bounding box center [227, 112] width 61 height 10
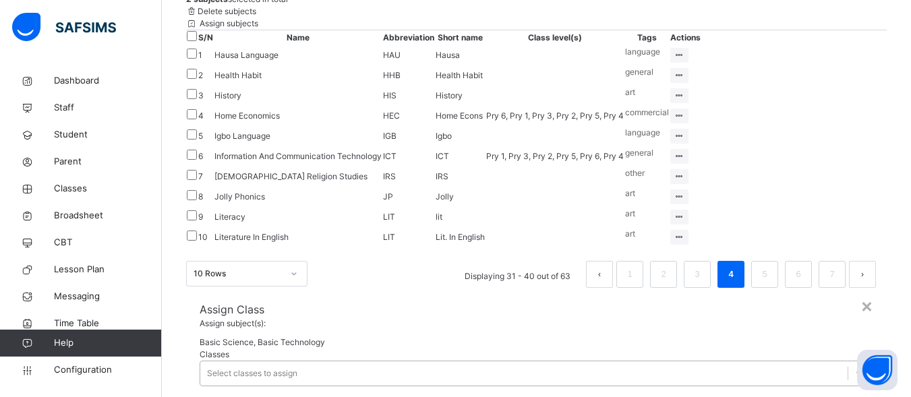
click at [848, 361] on div at bounding box center [860, 373] width 24 height 24
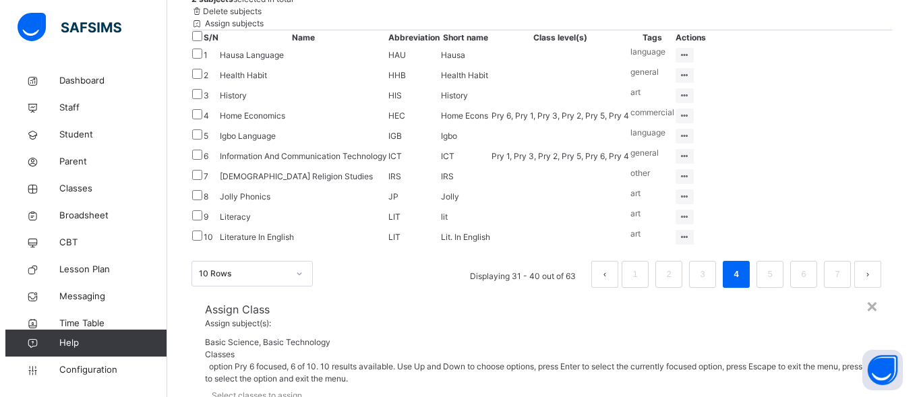
scroll to position [43, 0]
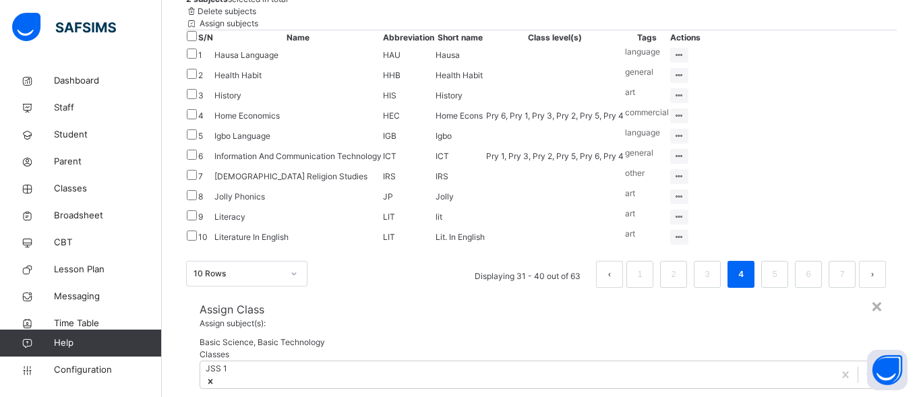
click at [264, 305] on span at bounding box center [264, 310] width 0 height 10
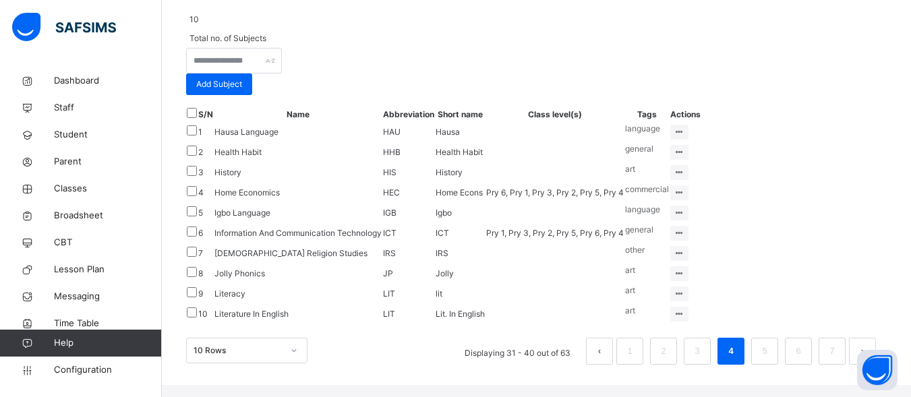
scroll to position [299, 0]
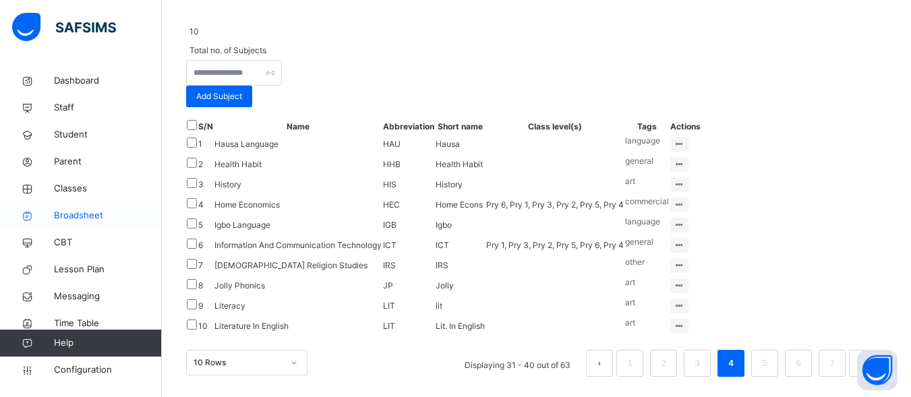
click at [82, 219] on span "Broadsheet" at bounding box center [108, 215] width 108 height 13
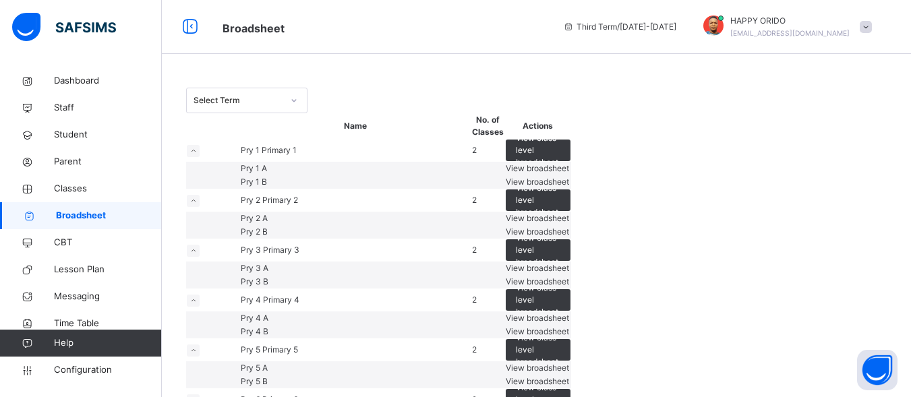
click at [282, 212] on td "Pry 2 Primary 2" at bounding box center [355, 200] width 231 height 23
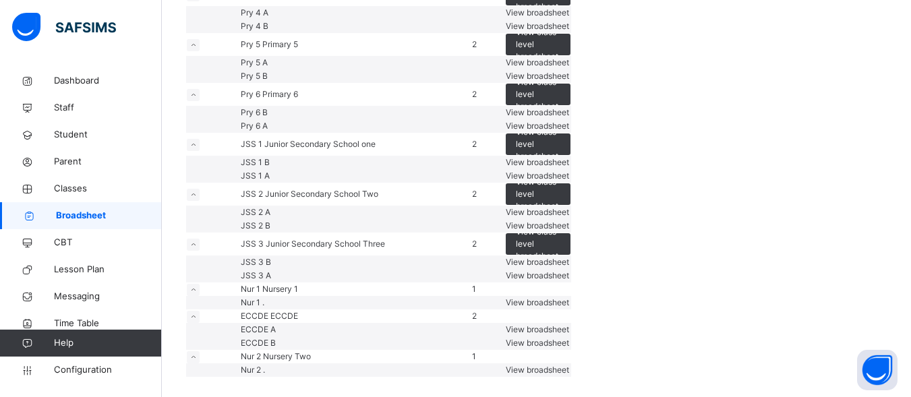
scroll to position [652, 0]
click at [560, 162] on span "View class level broadsheet" at bounding box center [538, 144] width 44 height 36
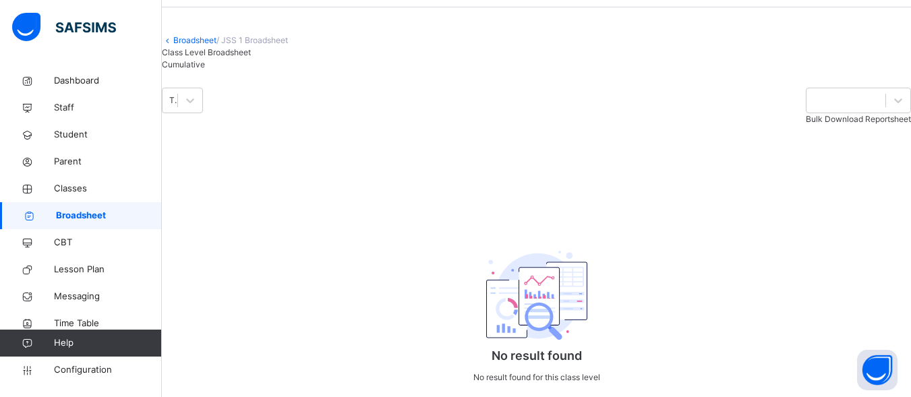
scroll to position [187, 0]
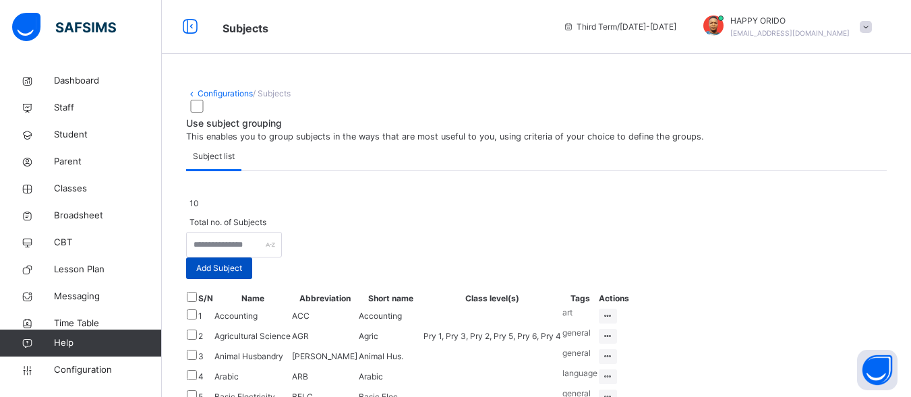
click at [242, 274] on span "Add Subject" at bounding box center [219, 268] width 46 height 12
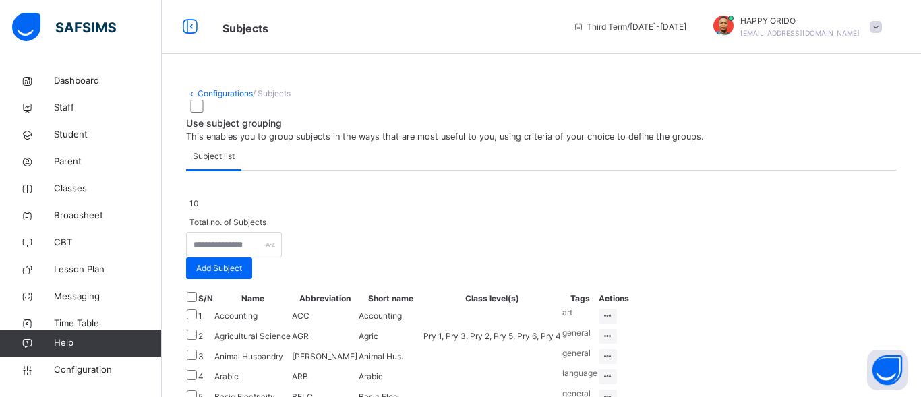
type input "**********"
drag, startPoint x: 611, startPoint y: 204, endPoint x: 590, endPoint y: 101, distance: 105.1
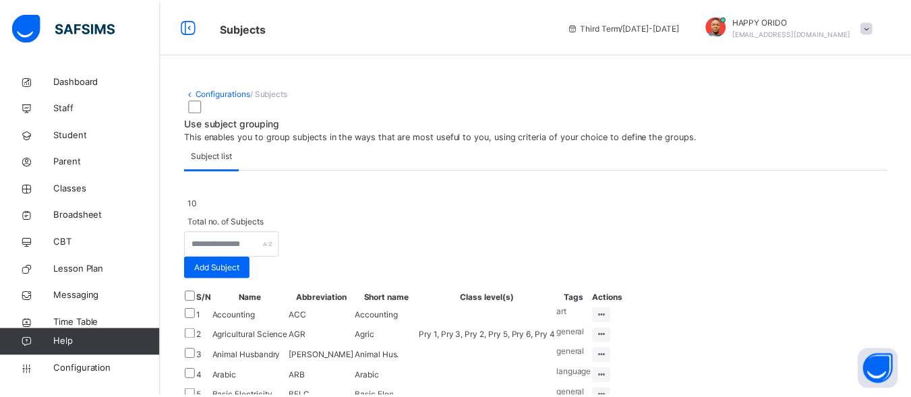
scroll to position [25, 0]
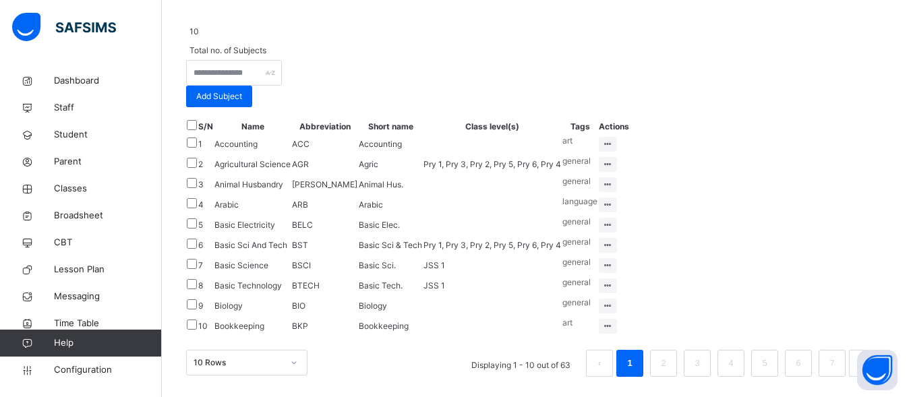
scroll to position [551, 0]
click at [841, 375] on li "7" at bounding box center [831, 363] width 27 height 27
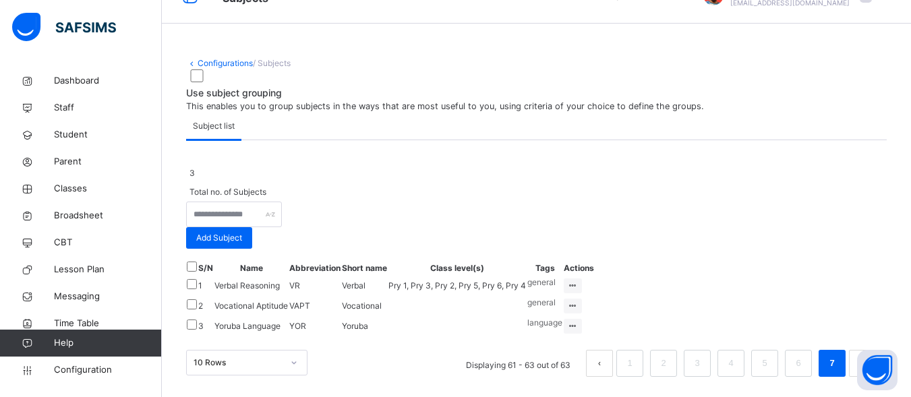
scroll to position [235, 0]
click at [61, 346] on span "Help" at bounding box center [107, 342] width 107 height 13
click at [61, 340] on span "Help" at bounding box center [107, 342] width 107 height 13
click at [882, 360] on button "Open asap" at bounding box center [877, 370] width 40 height 40
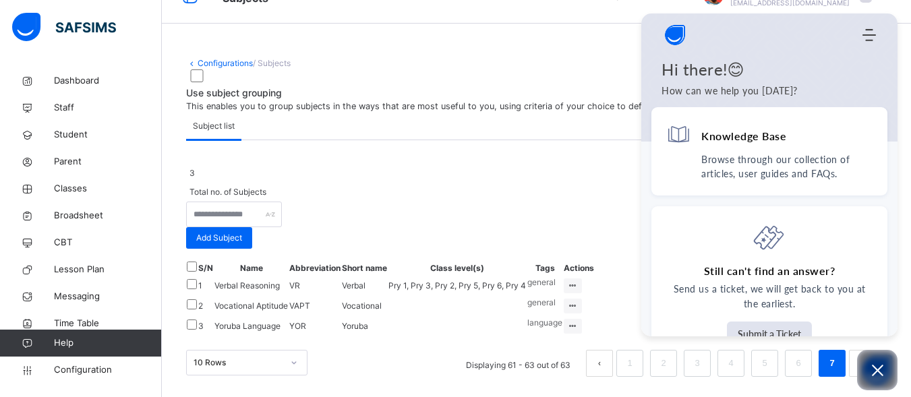
click at [733, 133] on div "Hi there!😊 How can we help you [DATE]?" at bounding box center [769, 96] width 256 height 74
click at [719, 160] on p "Browse through our collection of articles, user guides and FAQs." at bounding box center [786, 166] width 171 height 28
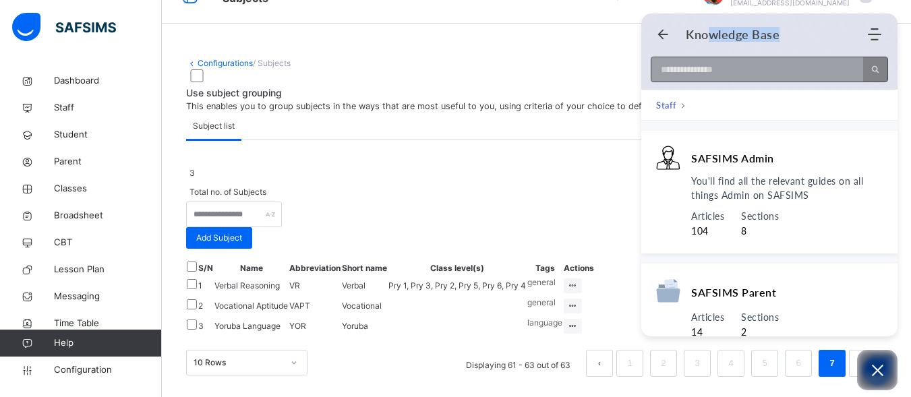
drag, startPoint x: 708, startPoint y: 46, endPoint x: 714, endPoint y: 66, distance: 21.3
click at [714, 66] on header "Welcome to SAFSIMS AI Knowledge Base Home Knowledge Base Submit Ticket How to c…" at bounding box center [769, 51] width 256 height 76
click at [714, 66] on input at bounding box center [753, 69] width 204 height 24
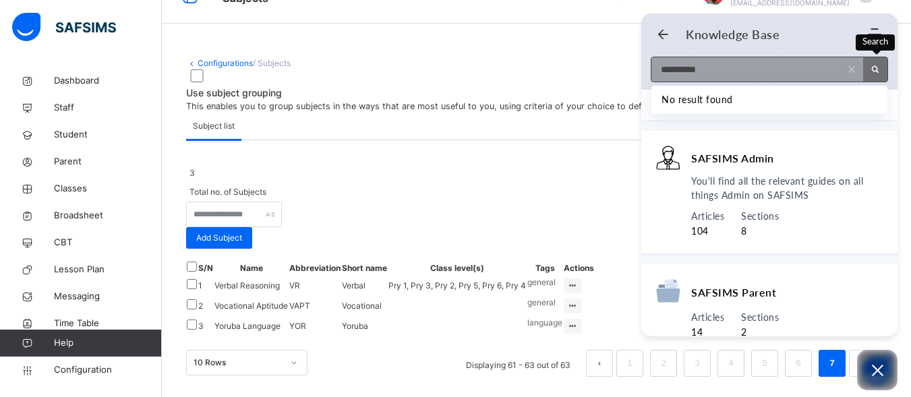
type input "**********"
click at [871, 75] on button "Search" at bounding box center [875, 69] width 24 height 24
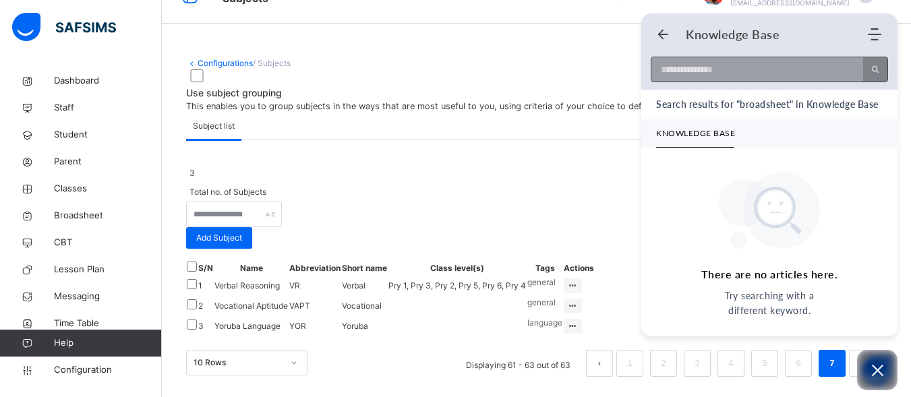
click at [831, 68] on input at bounding box center [753, 69] width 204 height 24
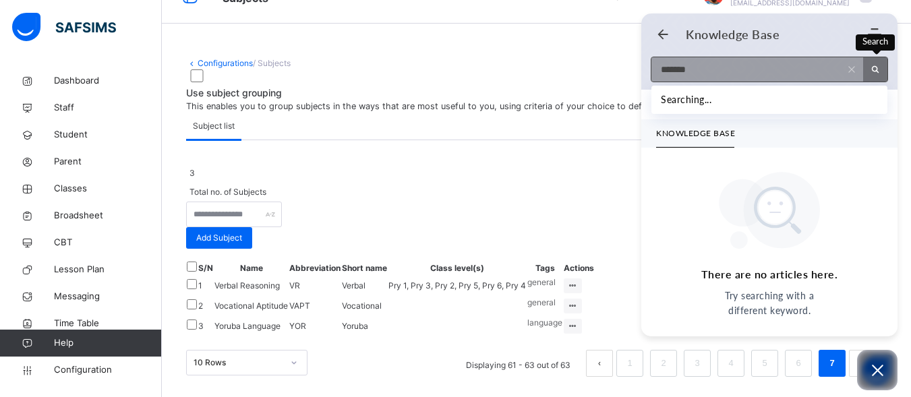
type input "*******"
click at [871, 67] on icon "Search" at bounding box center [874, 69] width 9 height 9
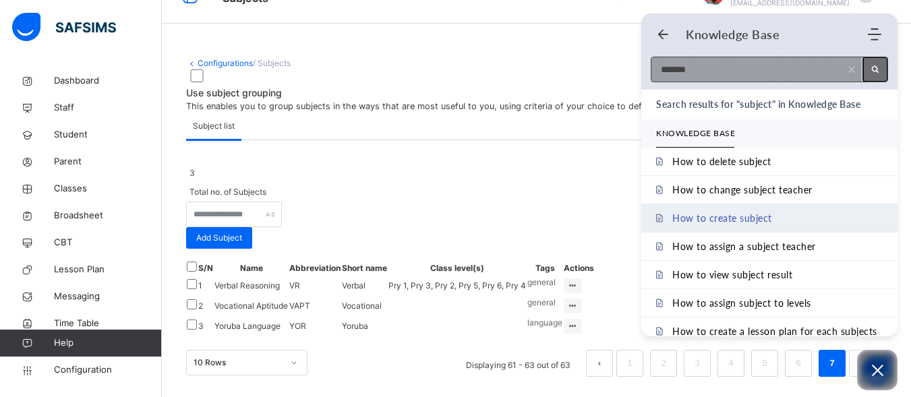
scroll to position [169, 0]
click at [766, 213] on span "How to create subject" at bounding box center [722, 217] width 100 height 11
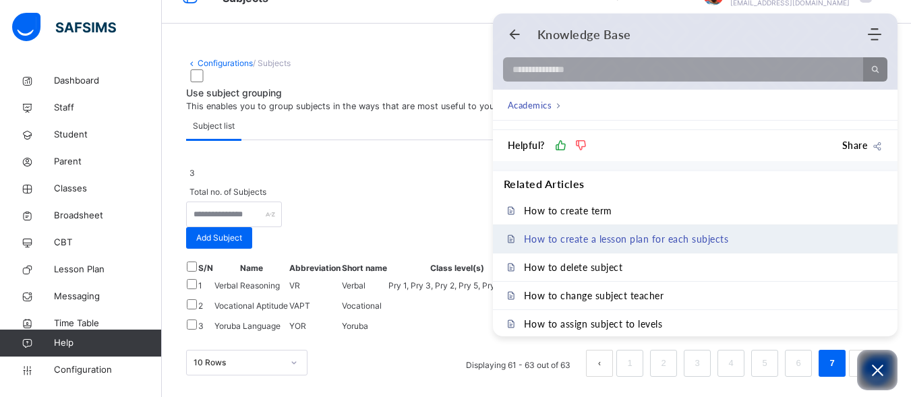
scroll to position [1254, 0]
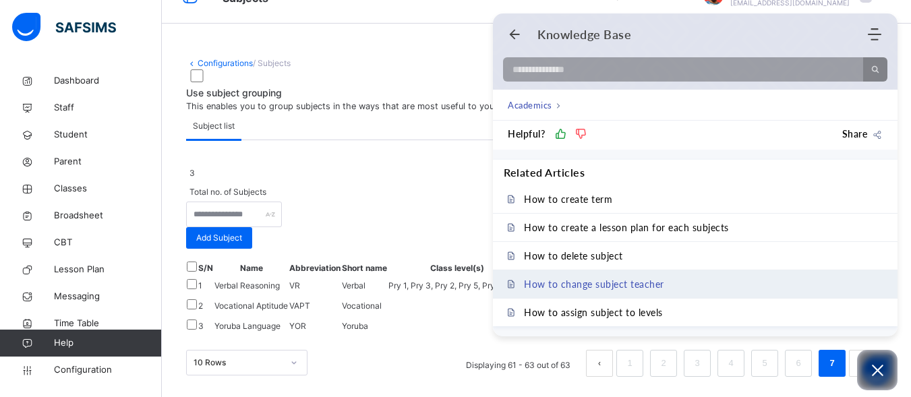
click at [642, 293] on link "How to change subject teacher" at bounding box center [695, 284] width 404 height 28
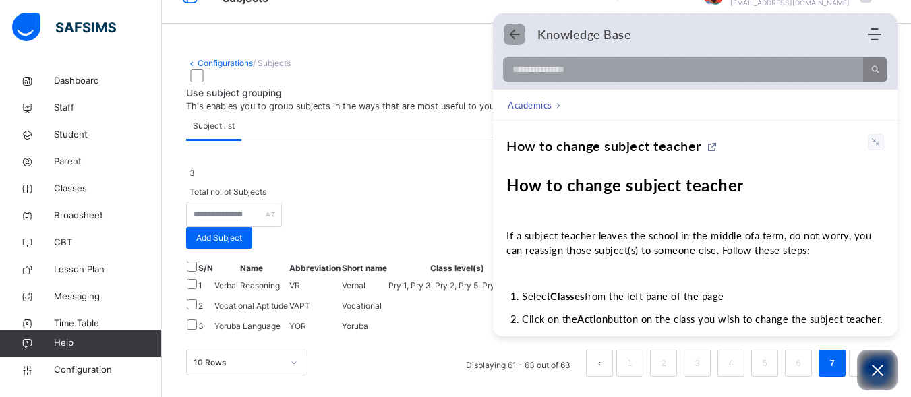
click at [512, 34] on icon "Back" at bounding box center [514, 34] width 13 height 13
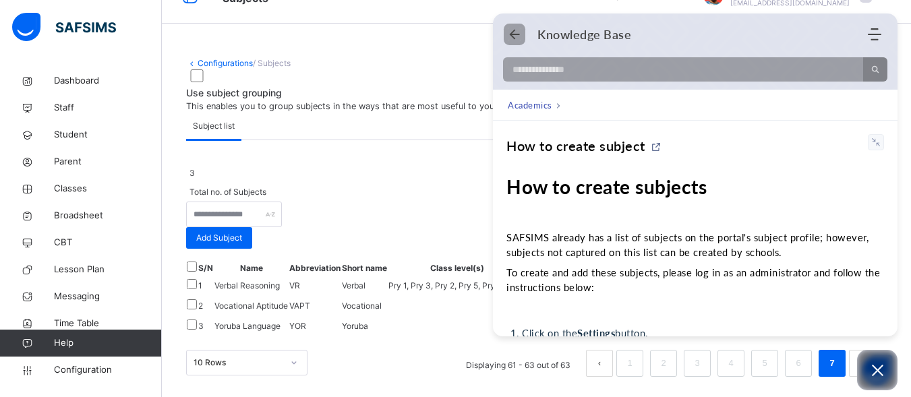
click at [512, 34] on icon "Back" at bounding box center [514, 34] width 13 height 13
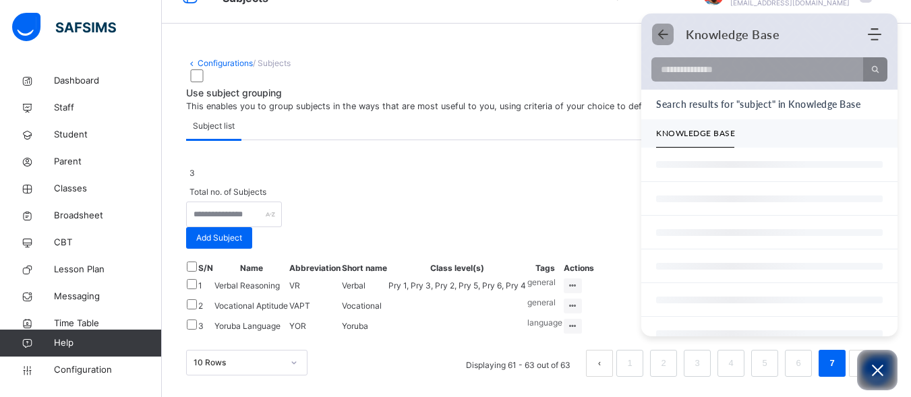
click at [512, 113] on div "Subject list" at bounding box center [536, 127] width 700 height 28
